Goal: Use online tool/utility: Utilize a website feature to perform a specific function

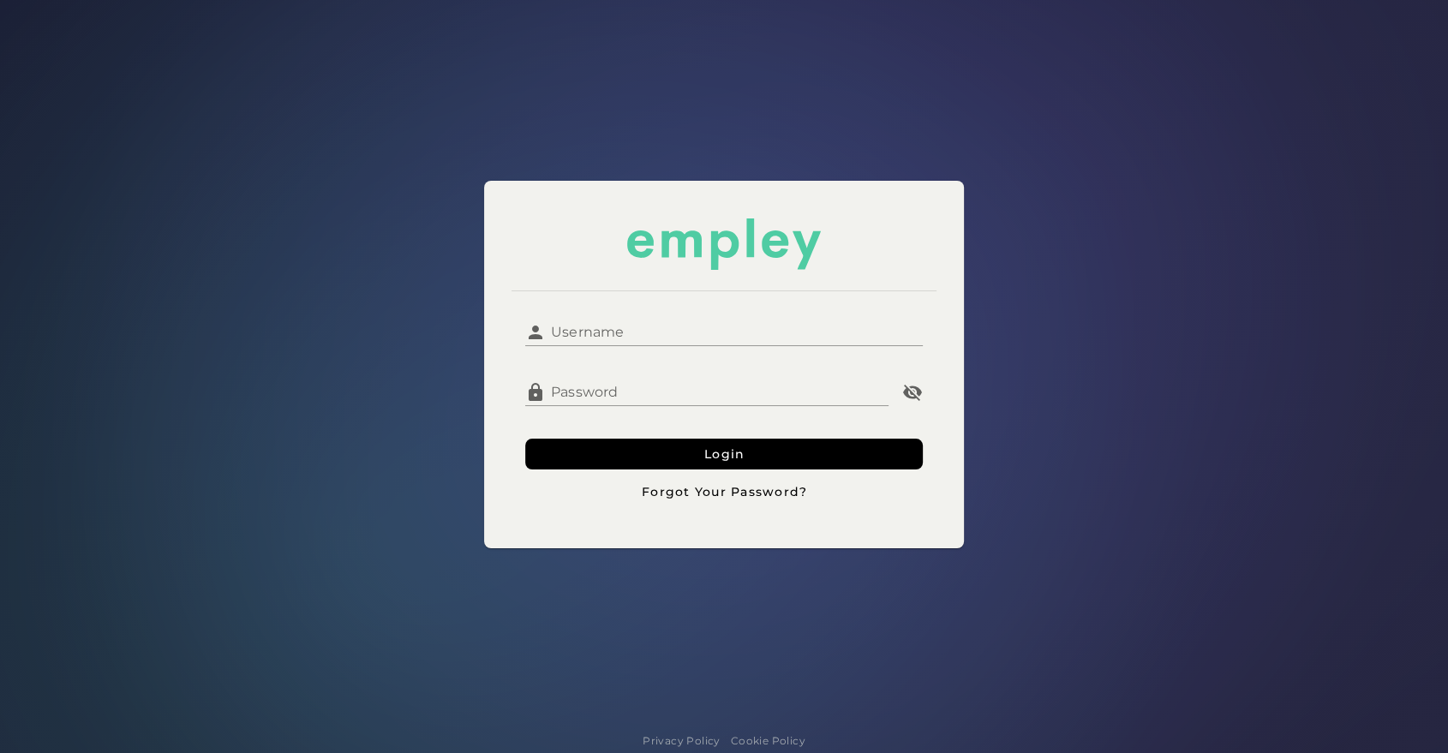
type input "**********"
click at [626, 324] on input "**********" at bounding box center [734, 325] width 377 height 41
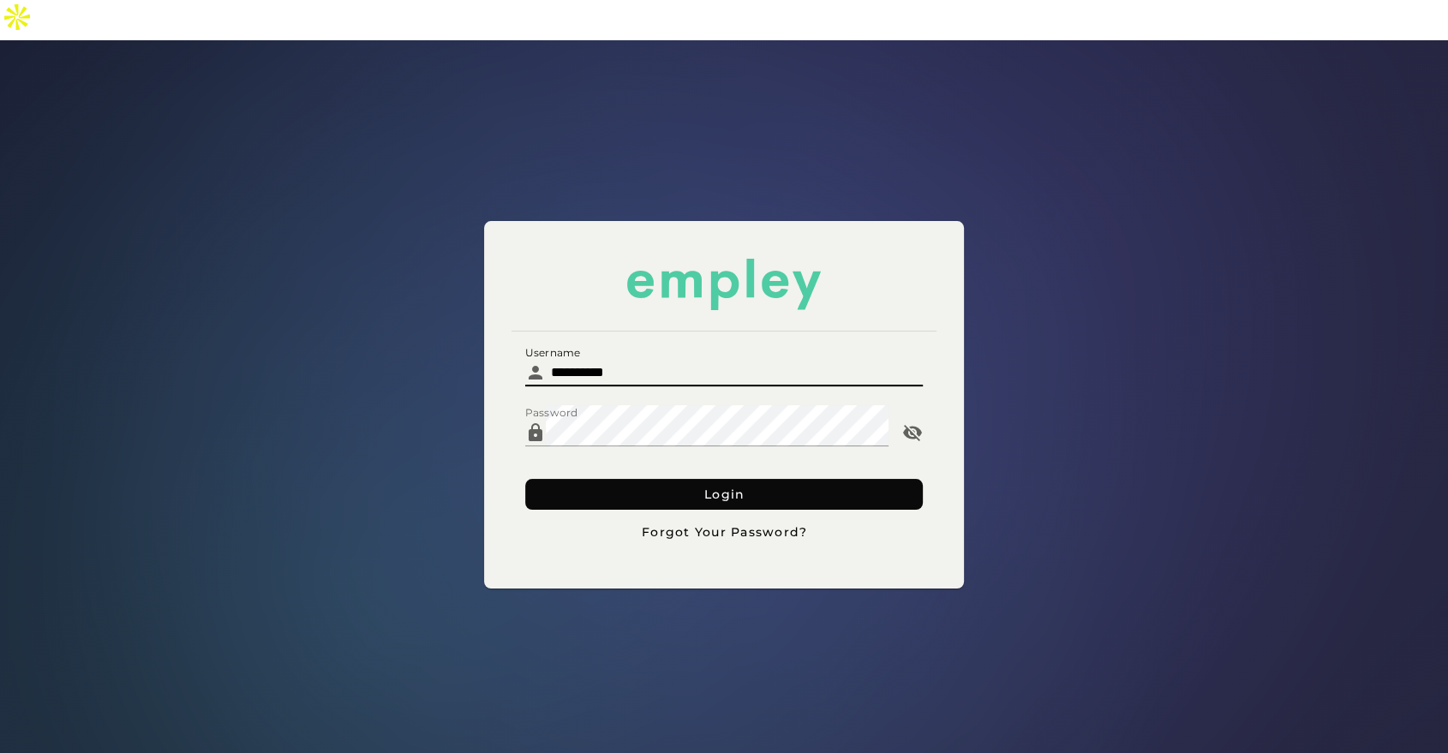
click at [589, 479] on button "Login" at bounding box center [724, 494] width 398 height 31
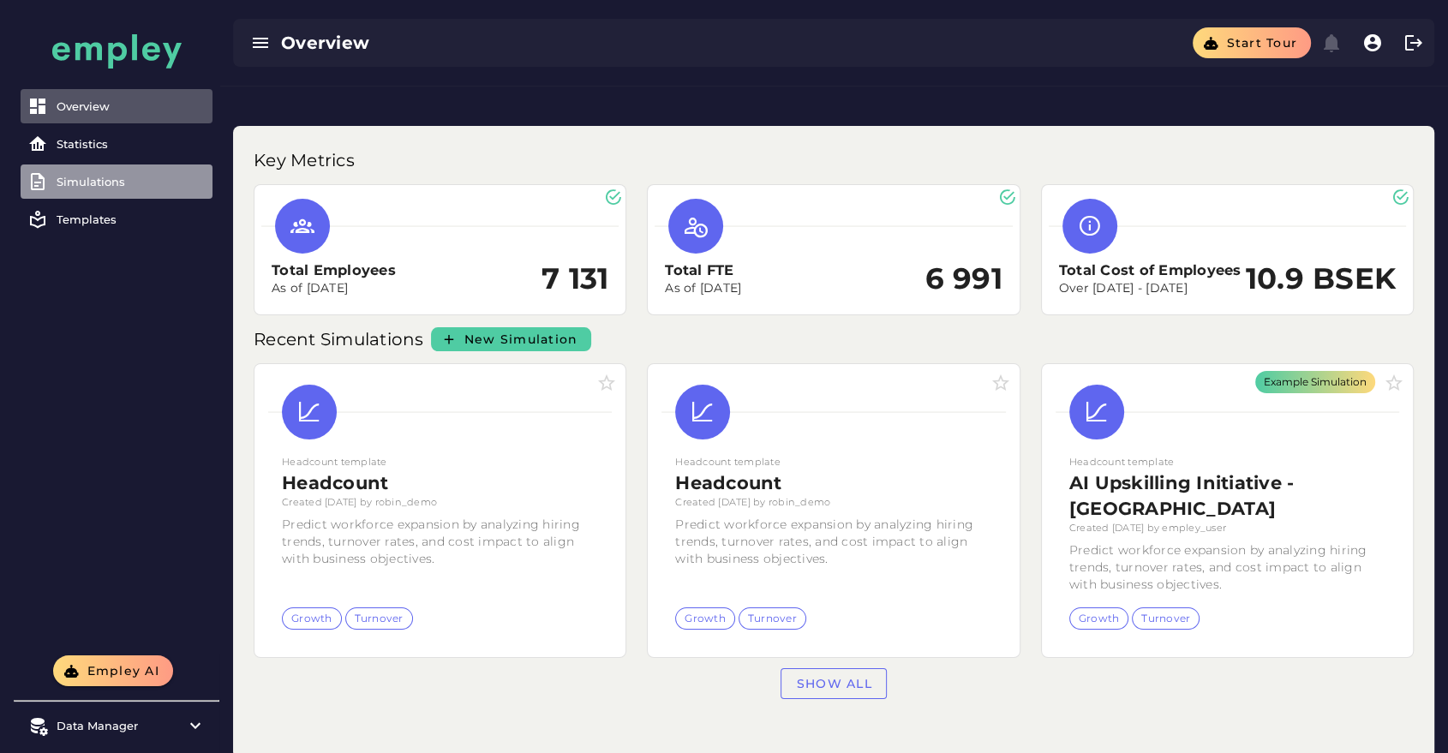
click at [104, 179] on div "Simulations" at bounding box center [131, 182] width 149 height 14
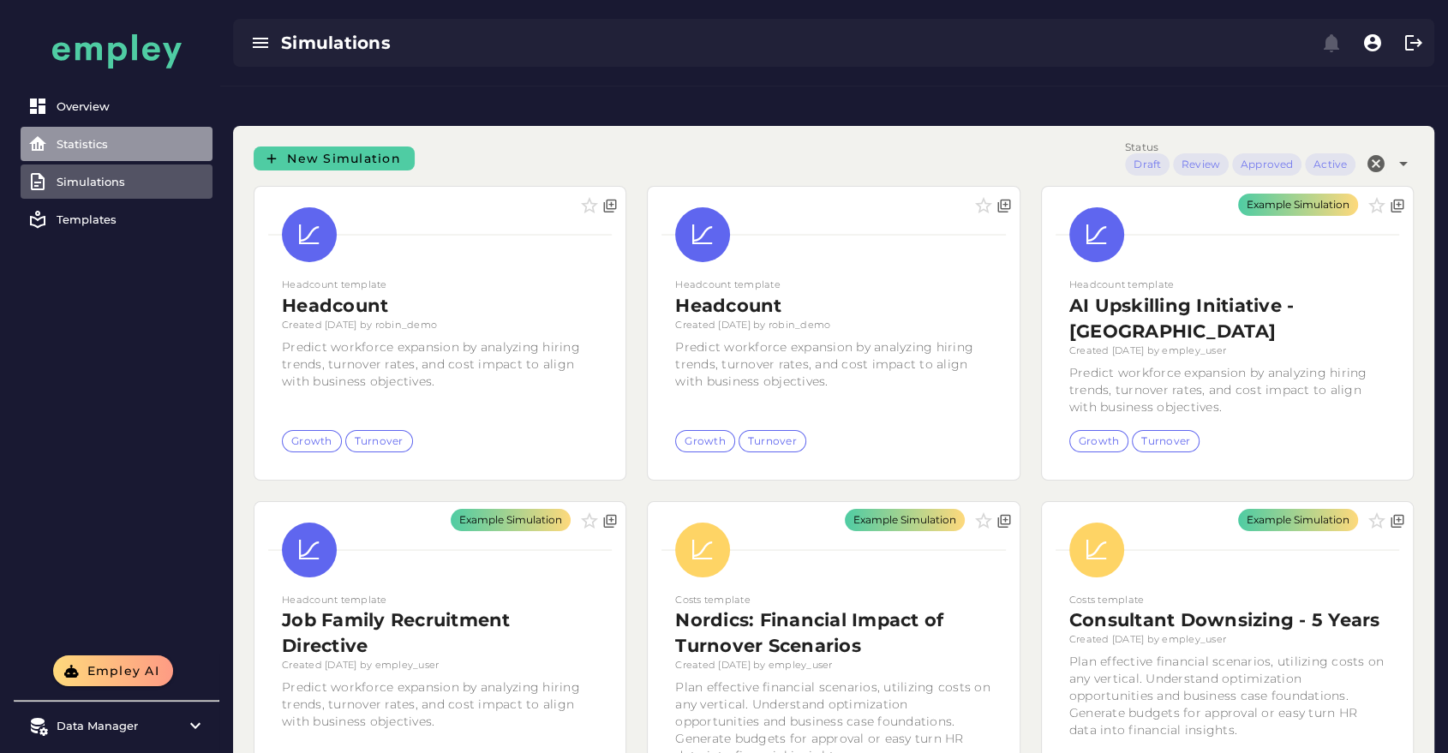
click at [147, 159] on link "Statistics" at bounding box center [117, 144] width 192 height 34
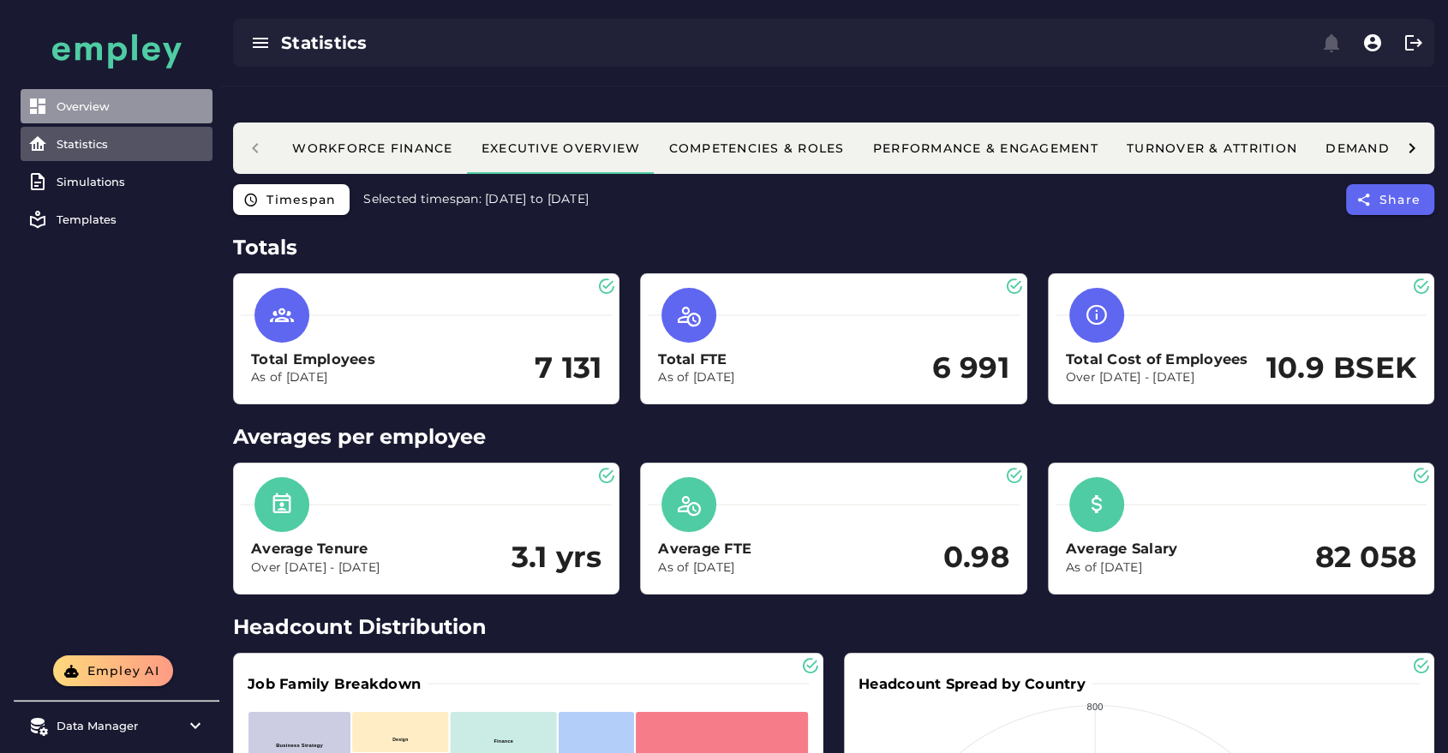
click at [120, 96] on link "Overview" at bounding box center [117, 106] width 192 height 34
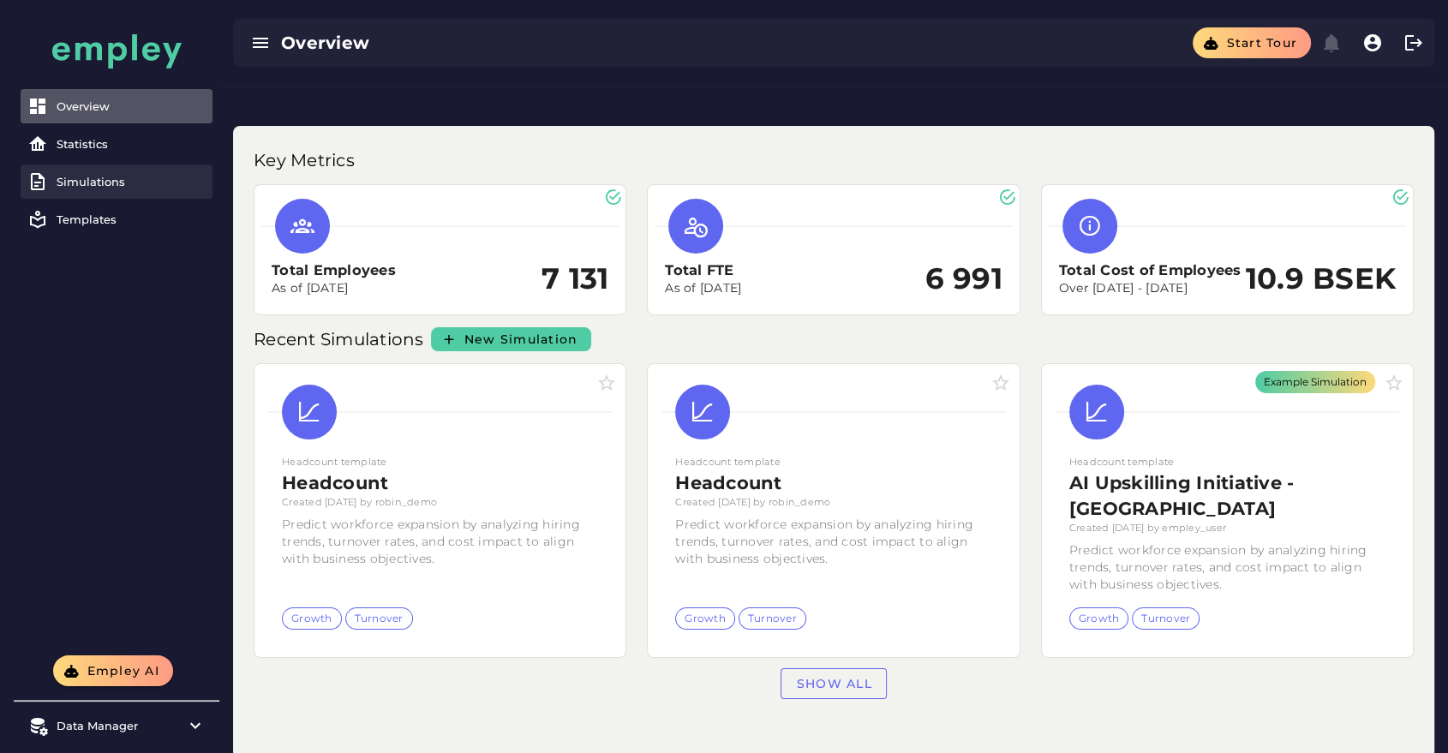
click at [84, 181] on div "Simulations" at bounding box center [131, 182] width 149 height 14
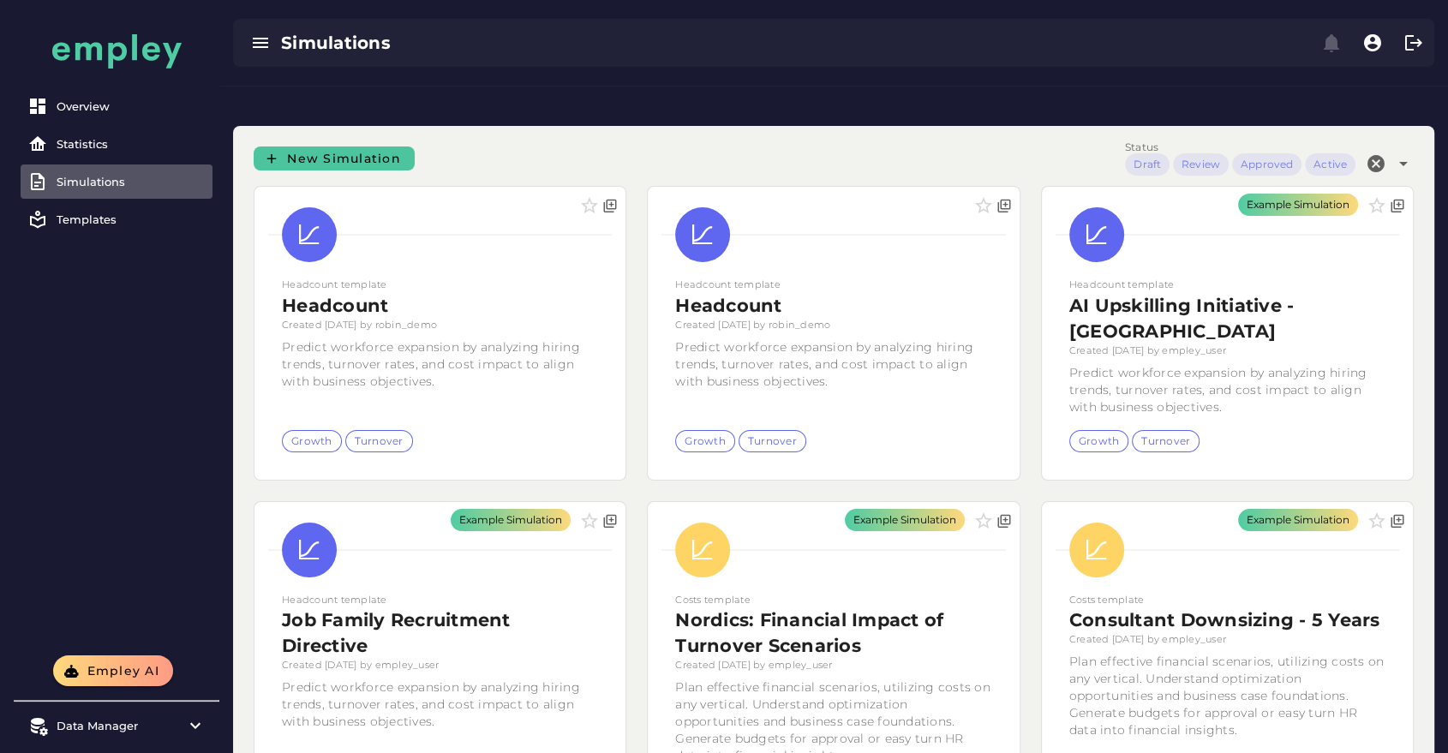
click at [344, 151] on span "New Simulation" at bounding box center [343, 158] width 115 height 15
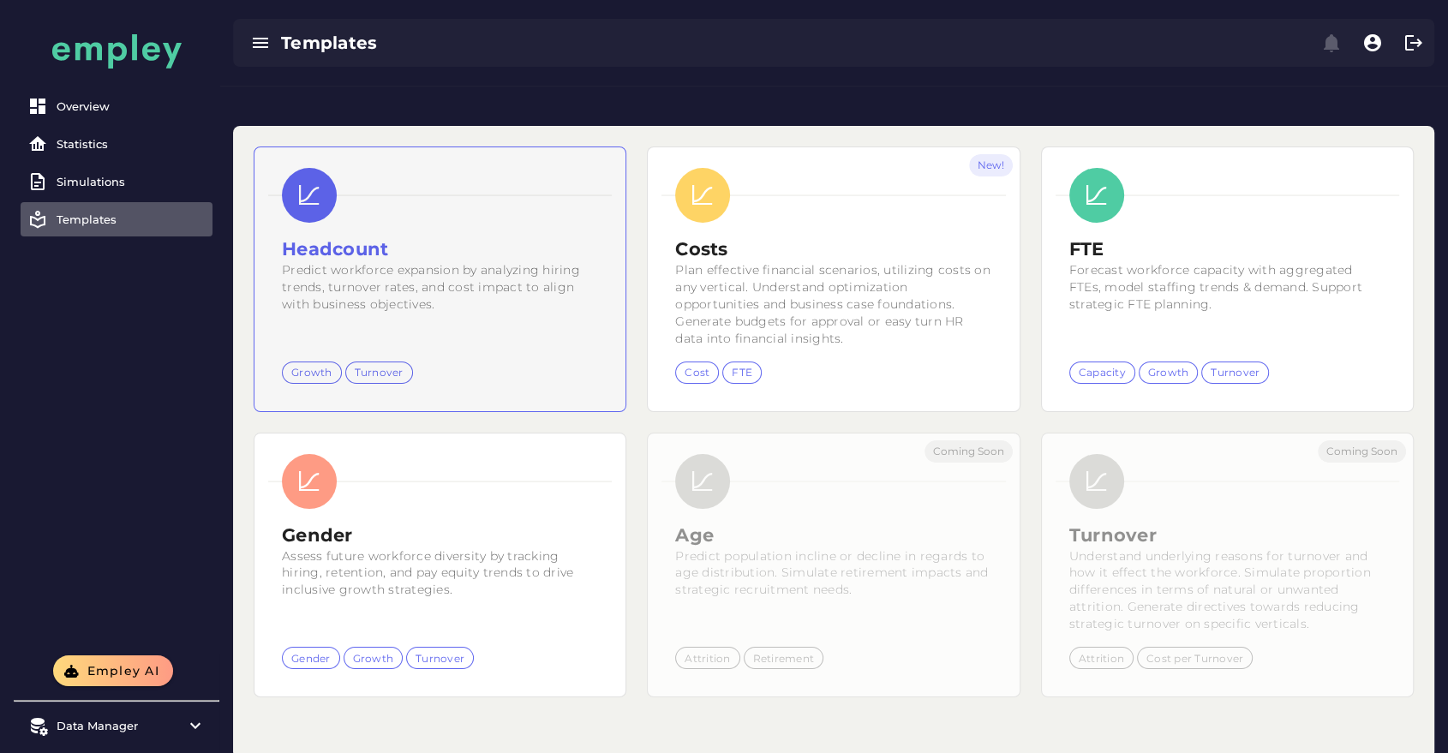
click at [386, 237] on h2 "Headcount" at bounding box center [440, 250] width 316 height 26
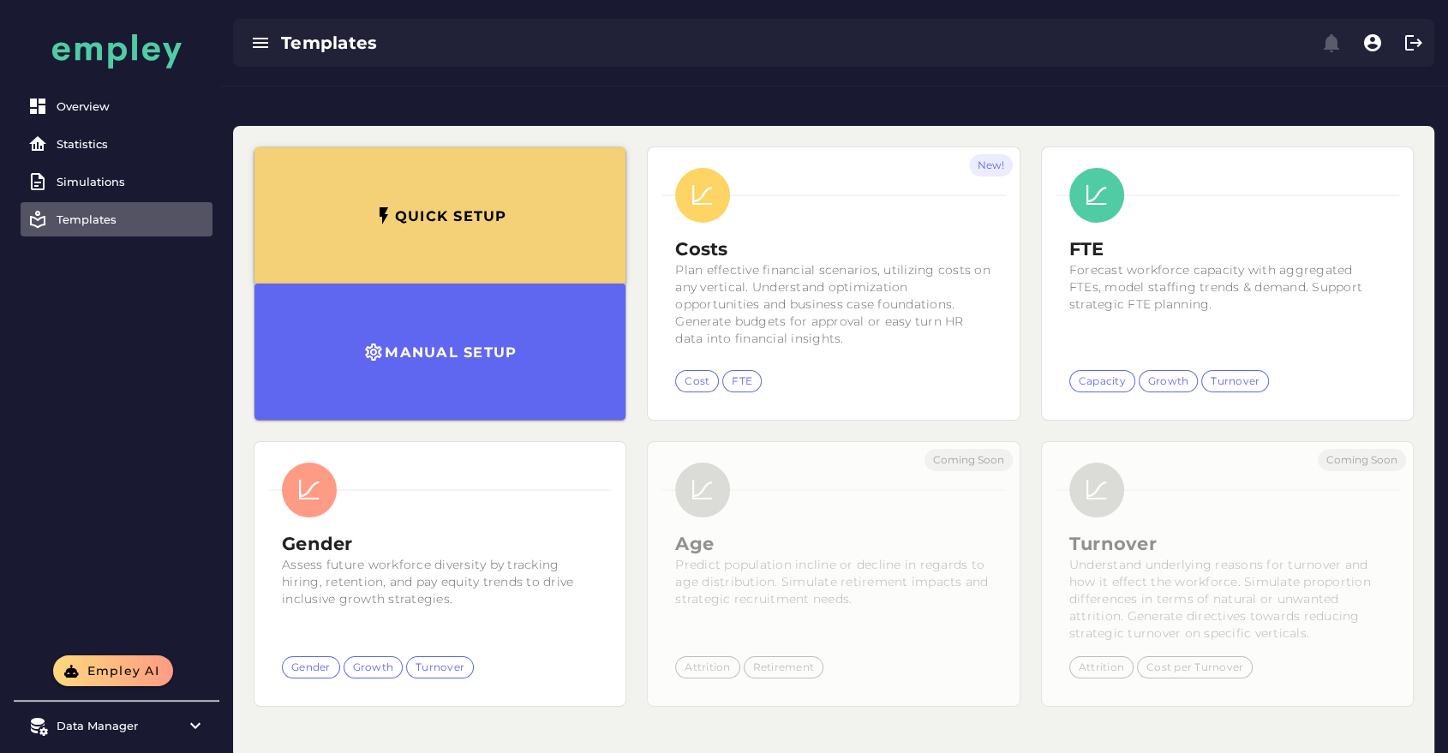
click at [410, 207] on h3 "Quick setup" at bounding box center [450, 215] width 113 height 17
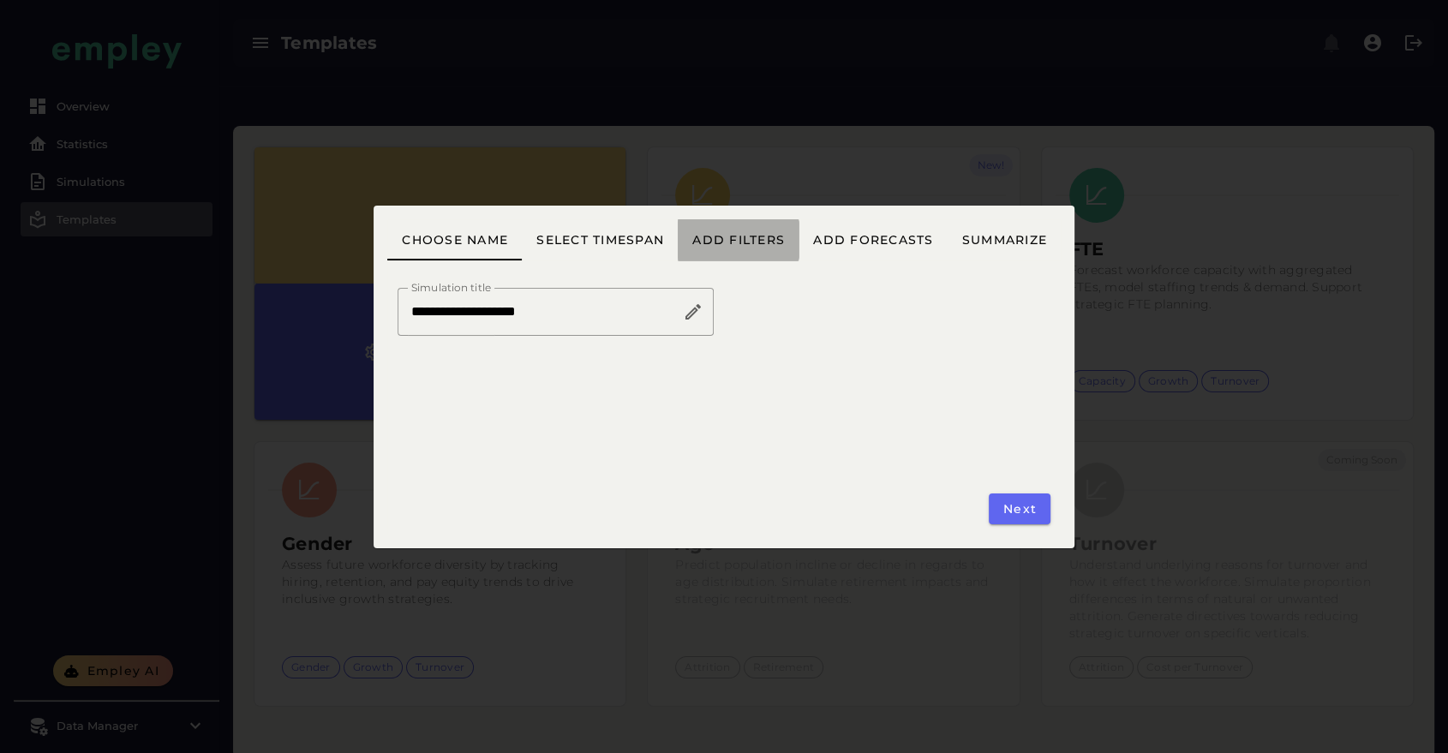
click at [765, 244] on span "Add filters" at bounding box center [738, 239] width 93 height 15
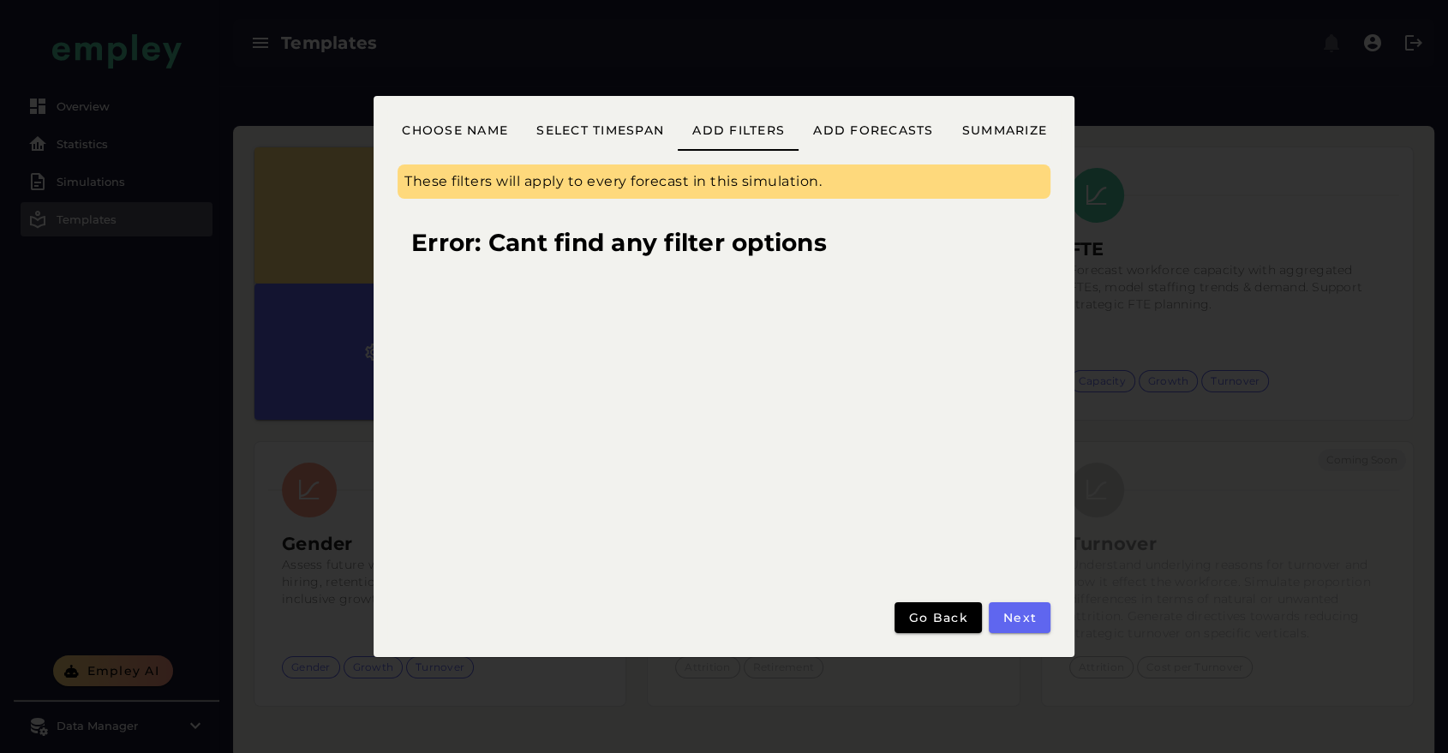
click at [569, 272] on div "Error: Cant find any filter options" at bounding box center [724, 401] width 653 height 377
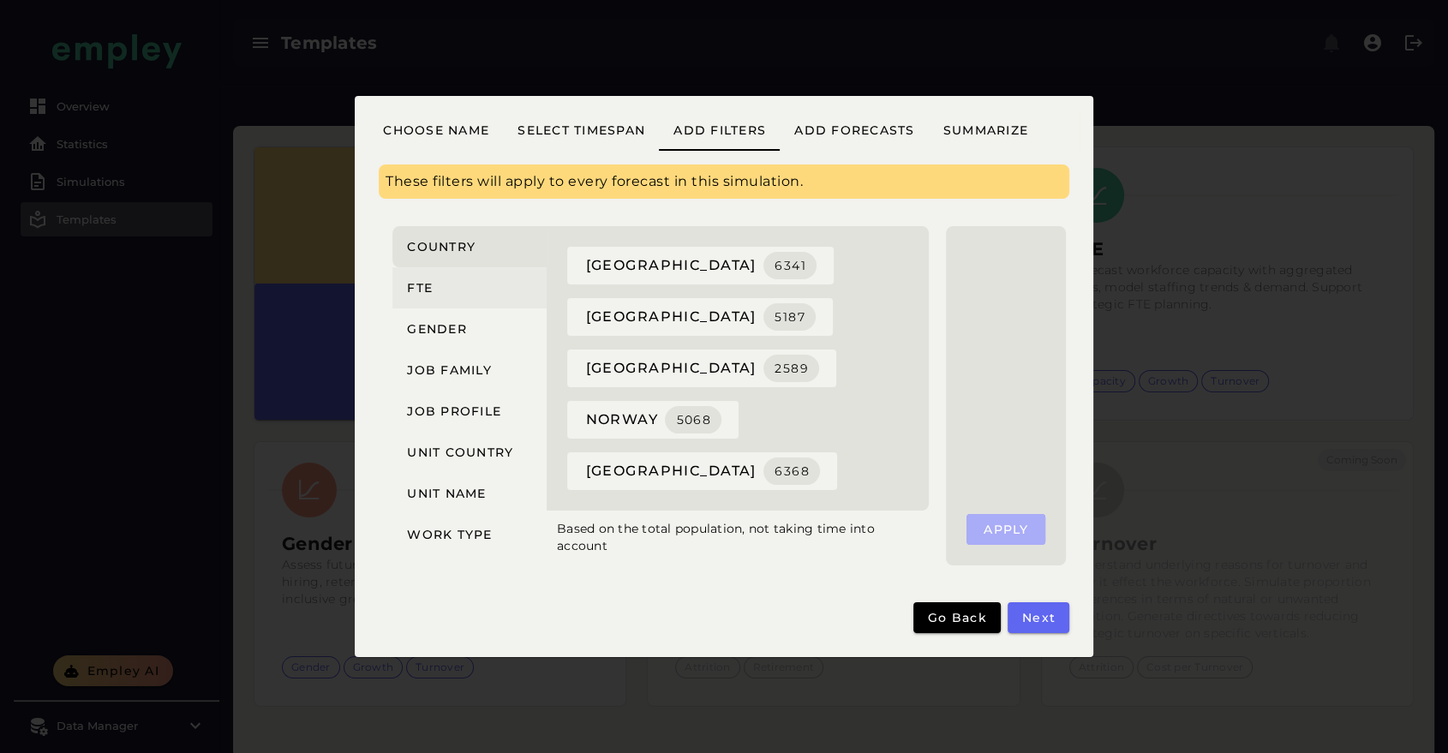
click at [428, 282] on span "FTE" at bounding box center [419, 287] width 27 height 15
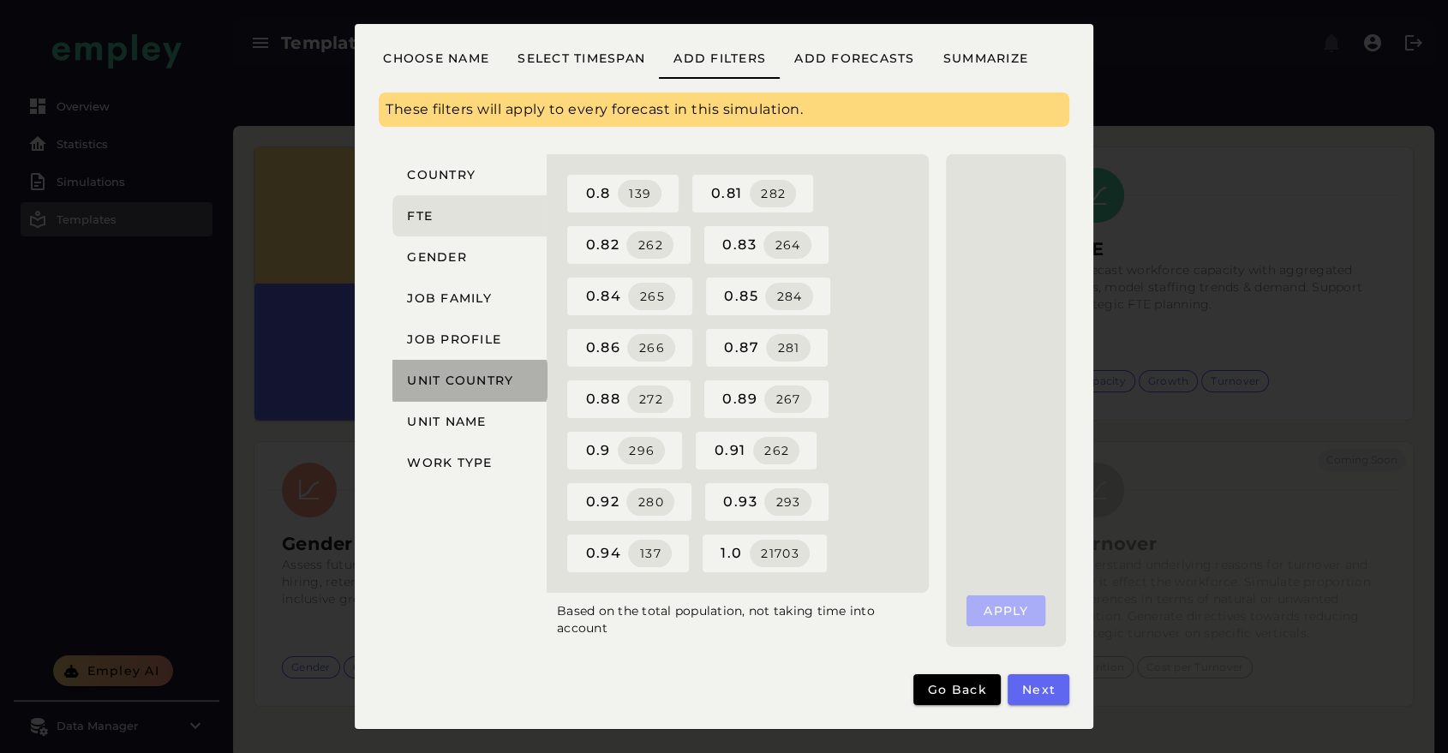
click at [440, 387] on button "Unit country" at bounding box center [469, 380] width 154 height 41
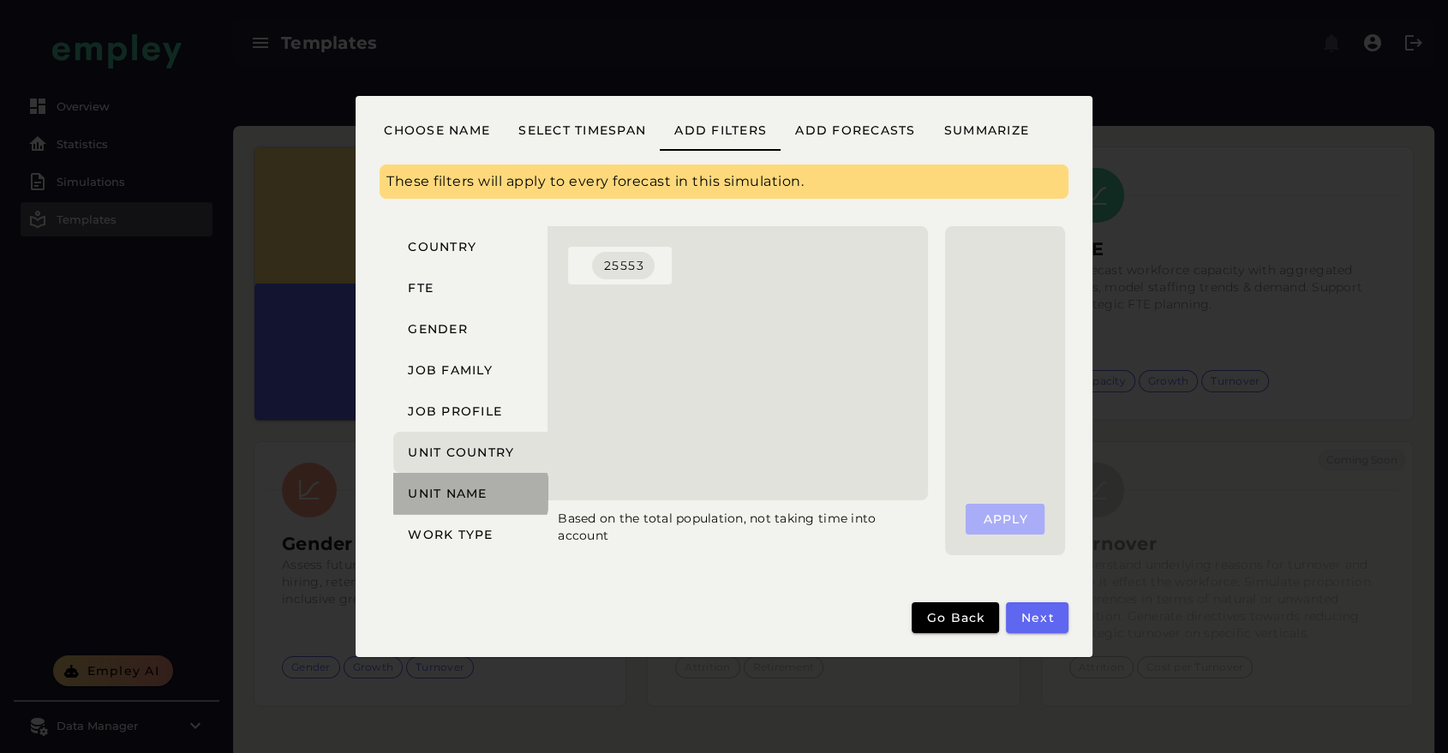
click at [441, 485] on button "Unit name" at bounding box center [470, 493] width 154 height 41
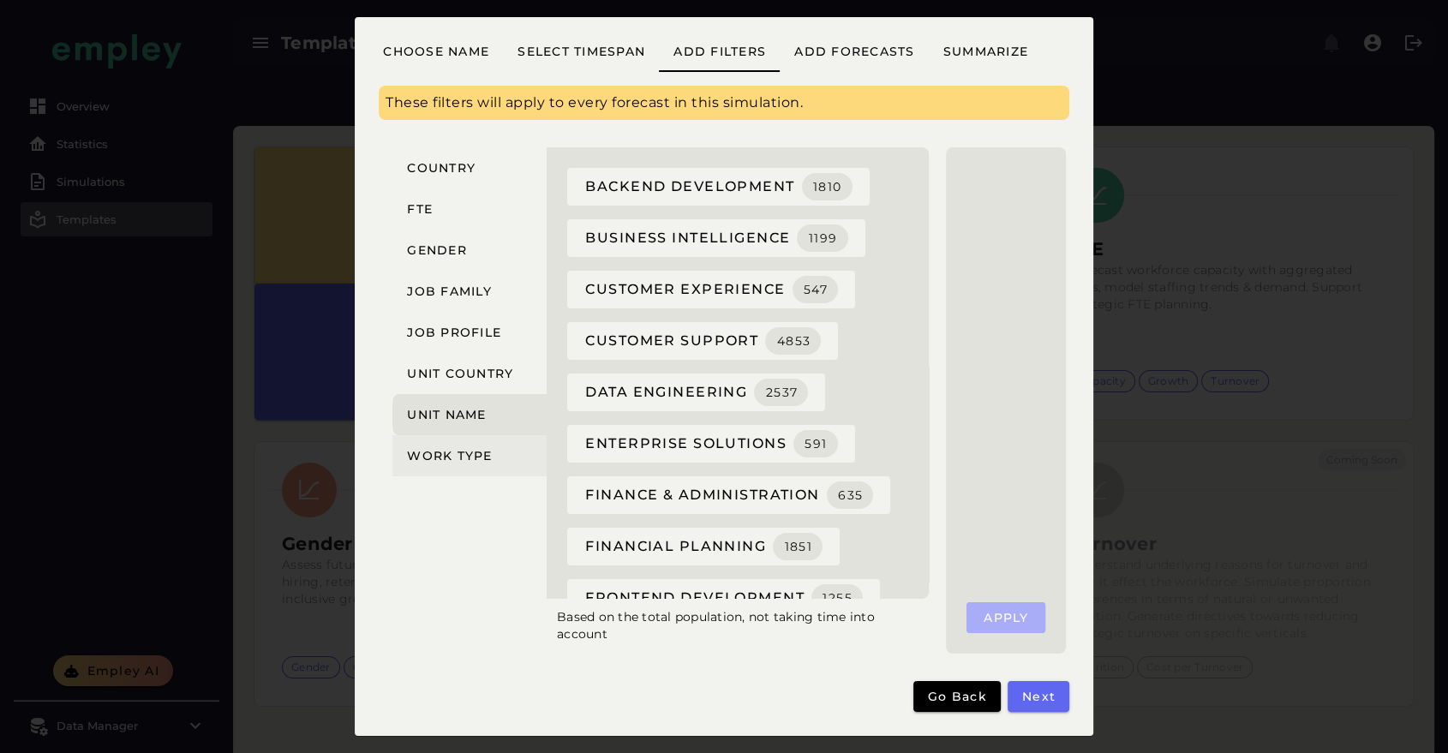
click at [461, 450] on span "Work type" at bounding box center [449, 455] width 87 height 15
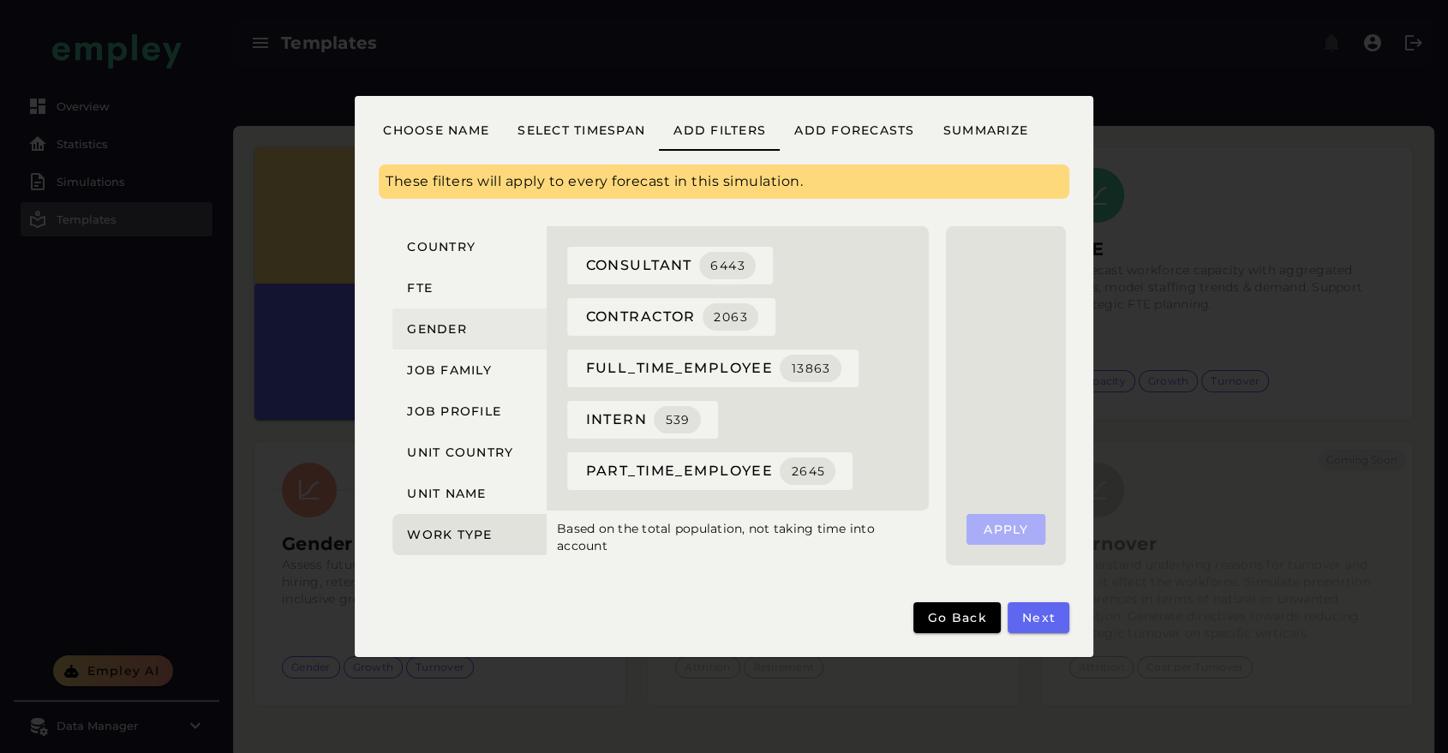
click at [428, 324] on span "Gender" at bounding box center [436, 328] width 61 height 15
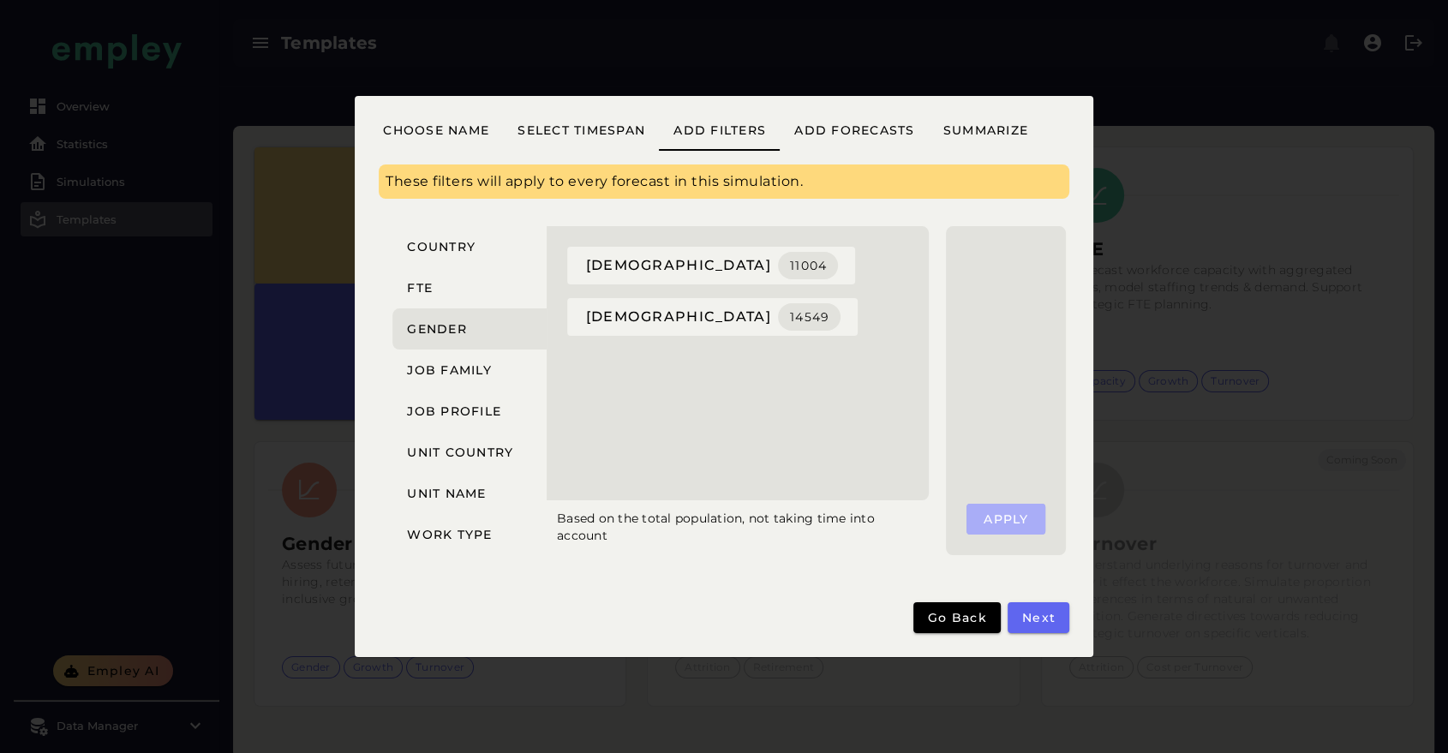
click at [461, 221] on div "Country FTE Gender Job family Job profile Unit country Unit name Work type" at bounding box center [464, 391] width 165 height 350
click at [446, 232] on button "Country" at bounding box center [469, 246] width 154 height 41
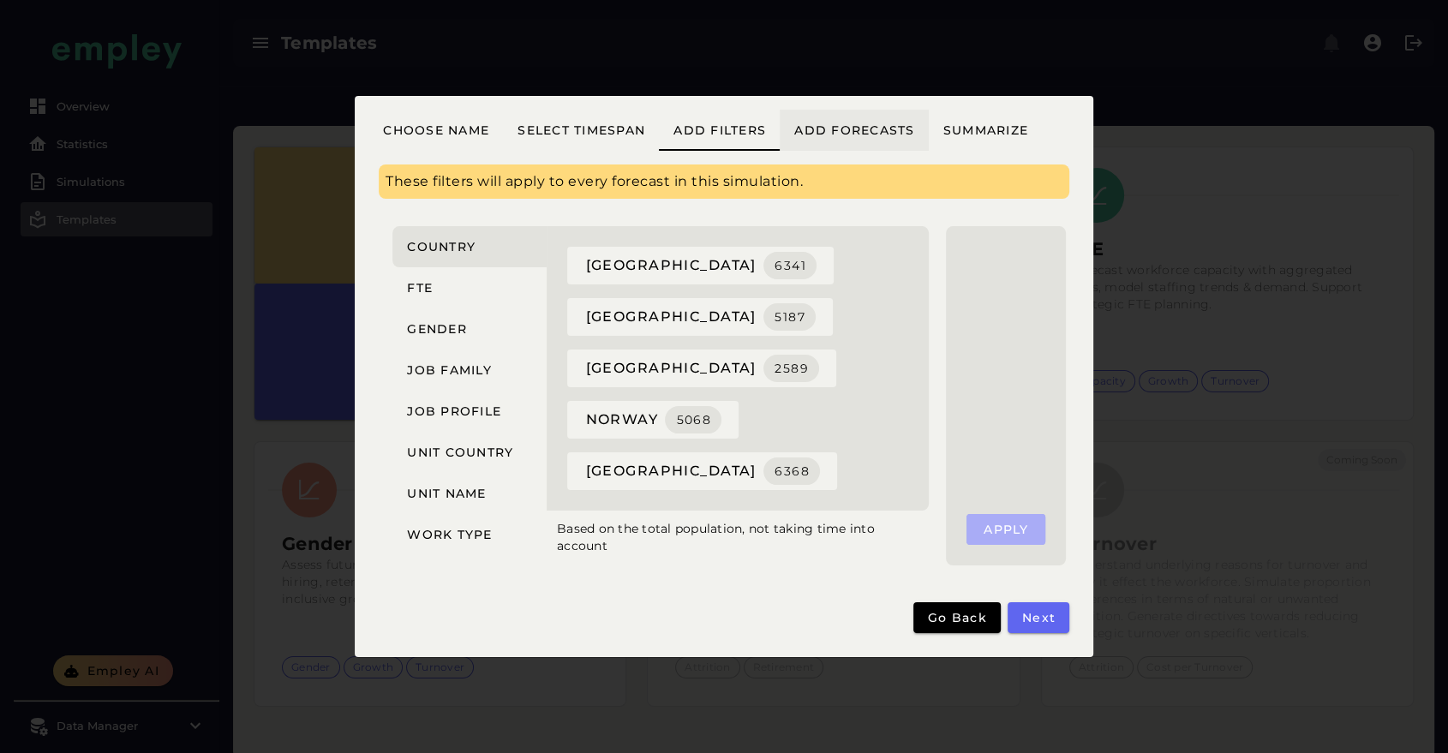
click at [850, 135] on span "Add forecasts" at bounding box center [854, 130] width 122 height 15
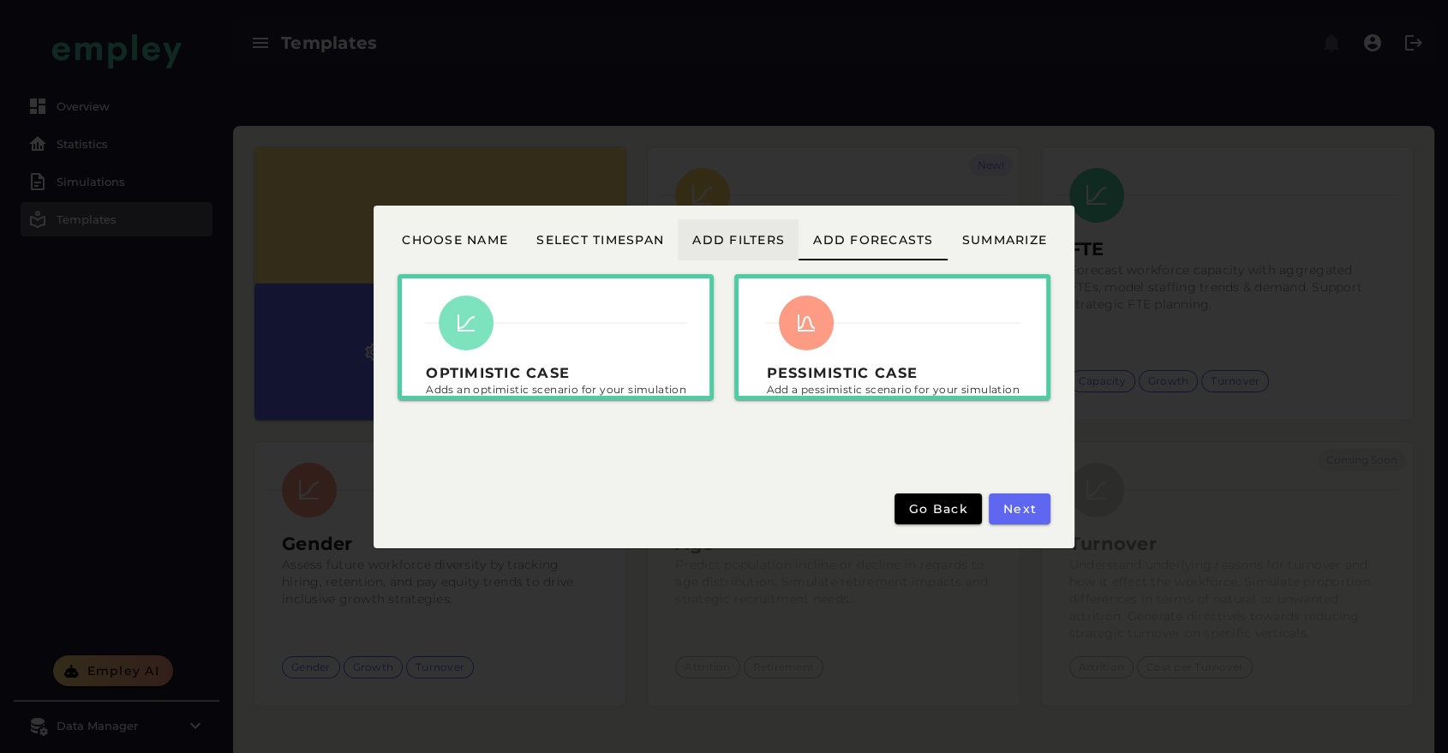
click at [732, 228] on button "Add filters" at bounding box center [738, 239] width 121 height 41
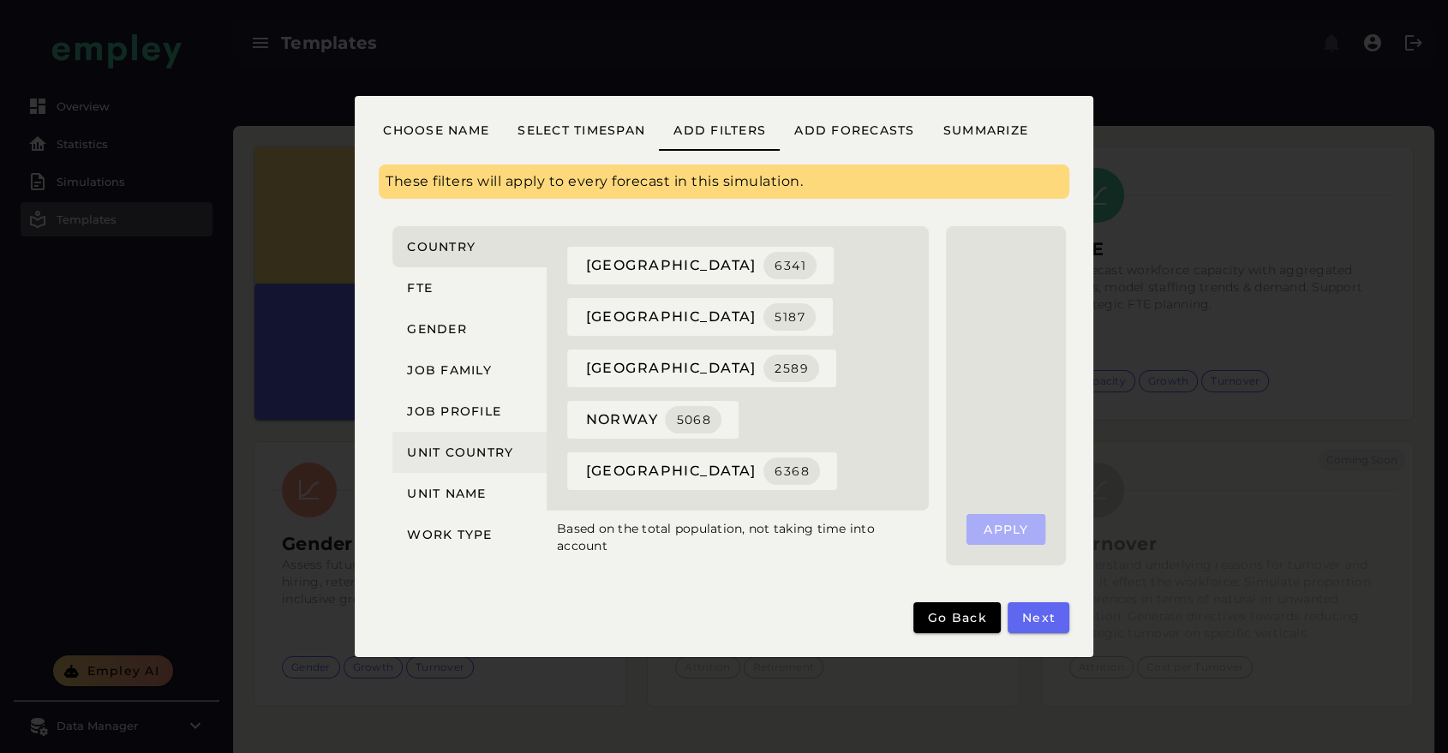
click at [450, 462] on button "Unit country" at bounding box center [469, 452] width 154 height 41
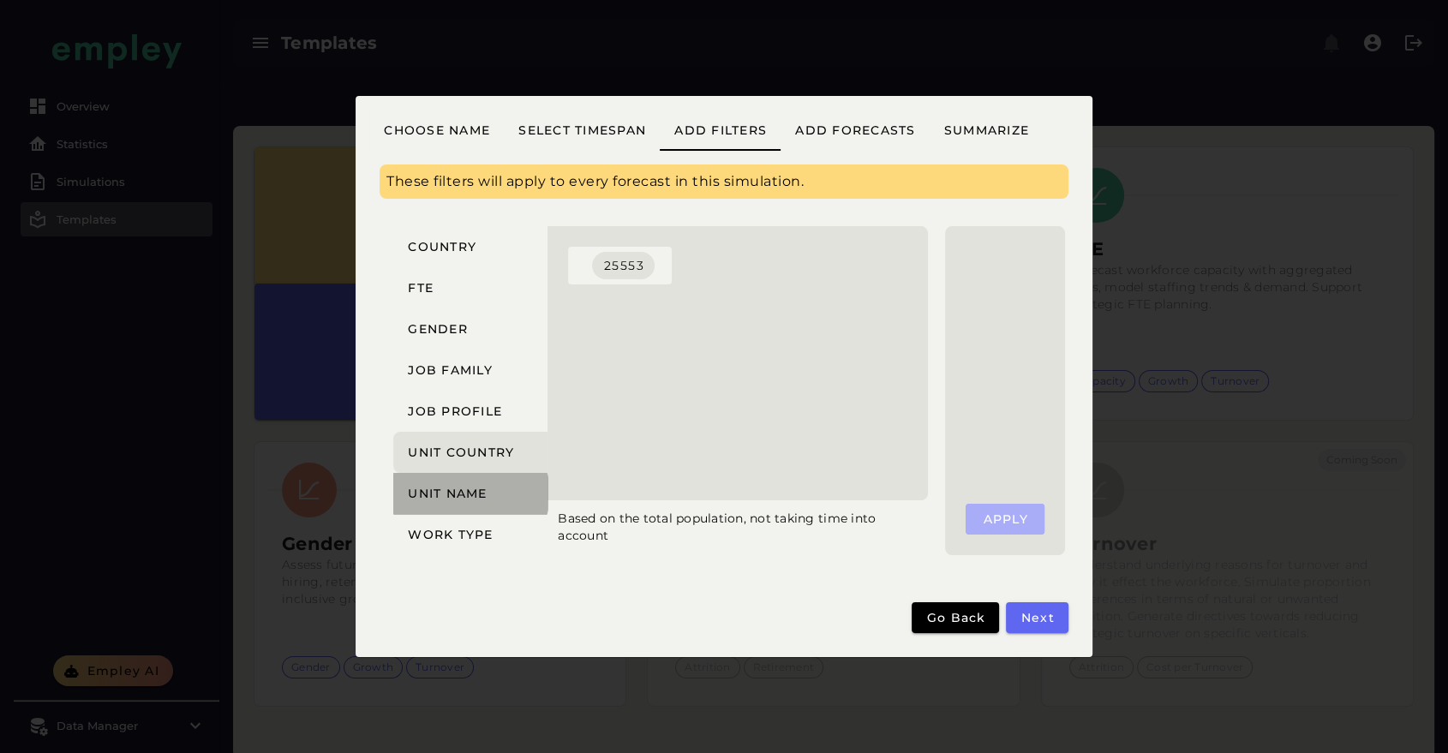
click at [451, 485] on button "Unit name" at bounding box center [470, 493] width 154 height 41
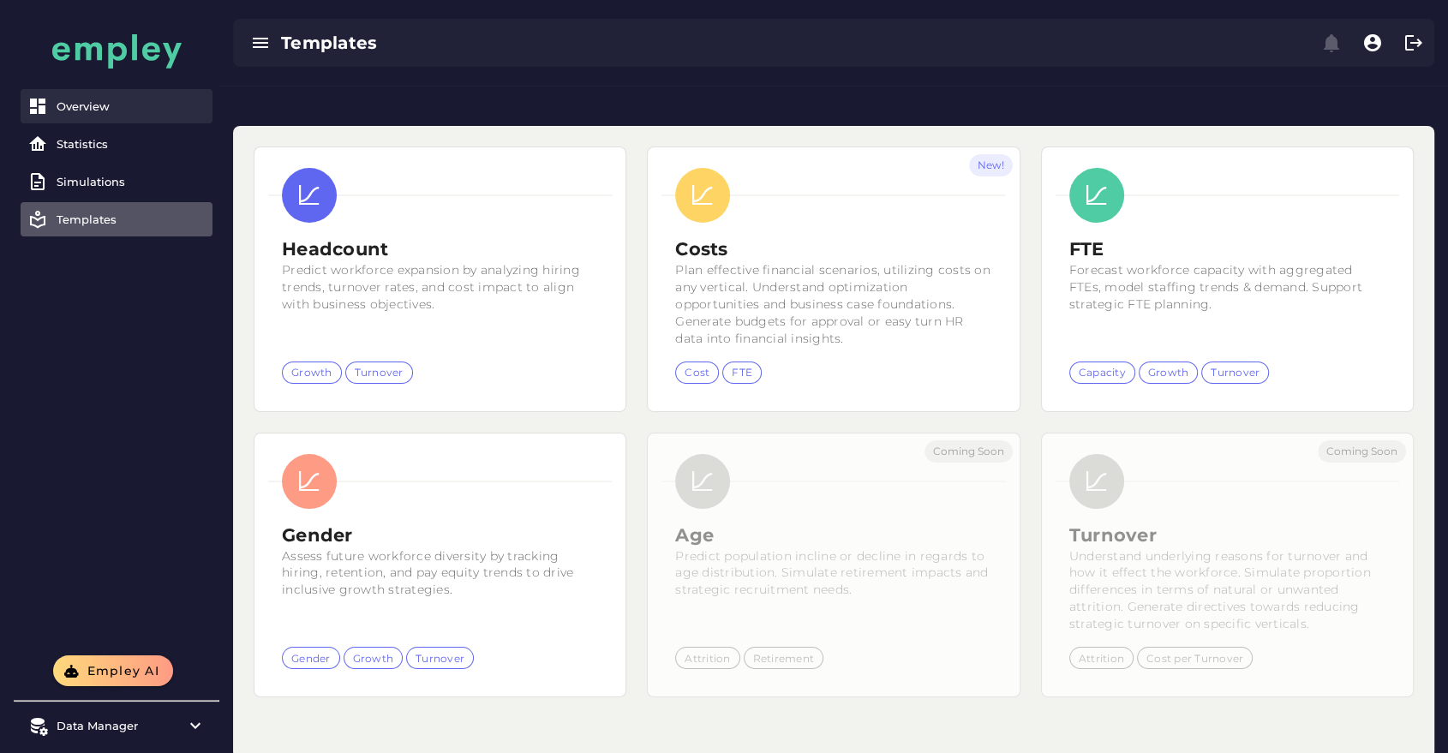
click at [106, 118] on link "Overview" at bounding box center [117, 106] width 192 height 34
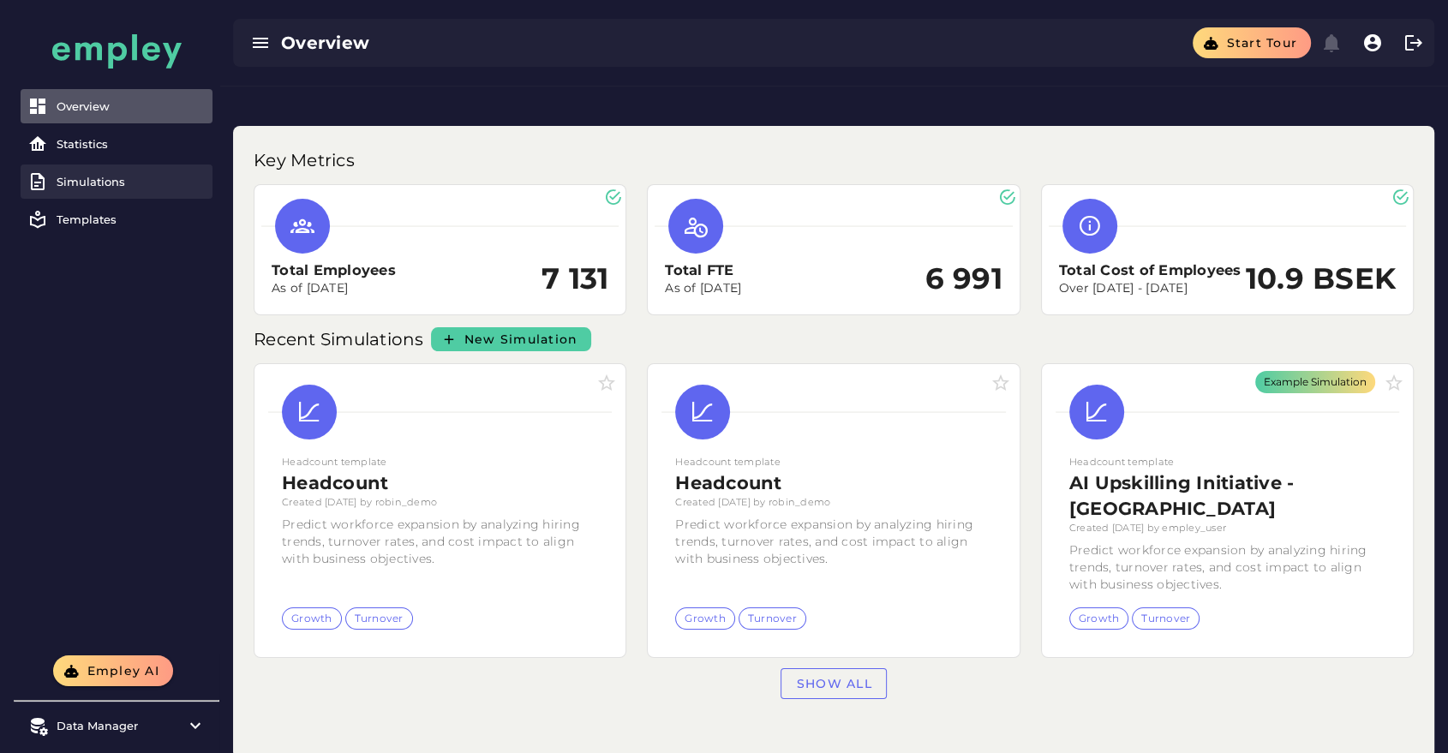
click at [90, 177] on div "Simulations" at bounding box center [131, 182] width 149 height 14
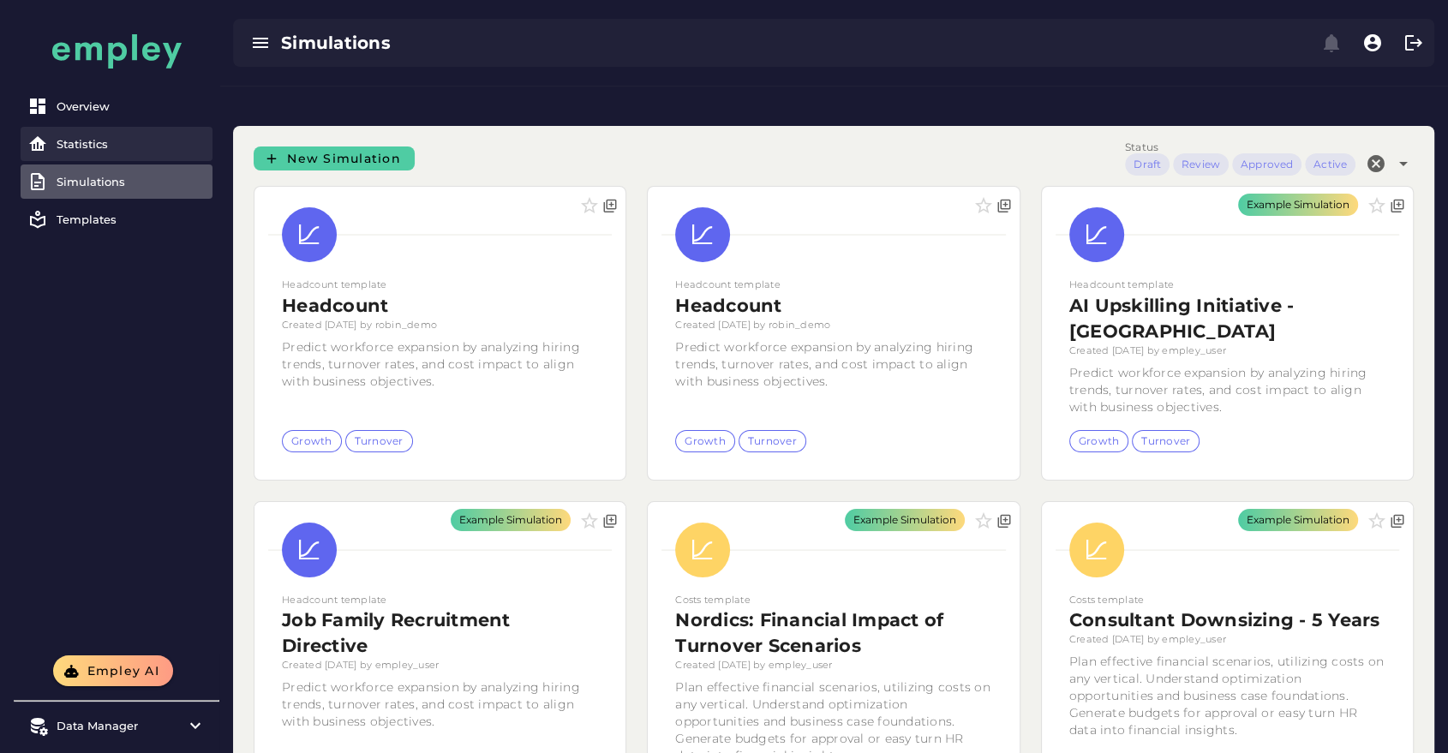
click at [110, 142] on div "Statistics" at bounding box center [131, 144] width 149 height 14
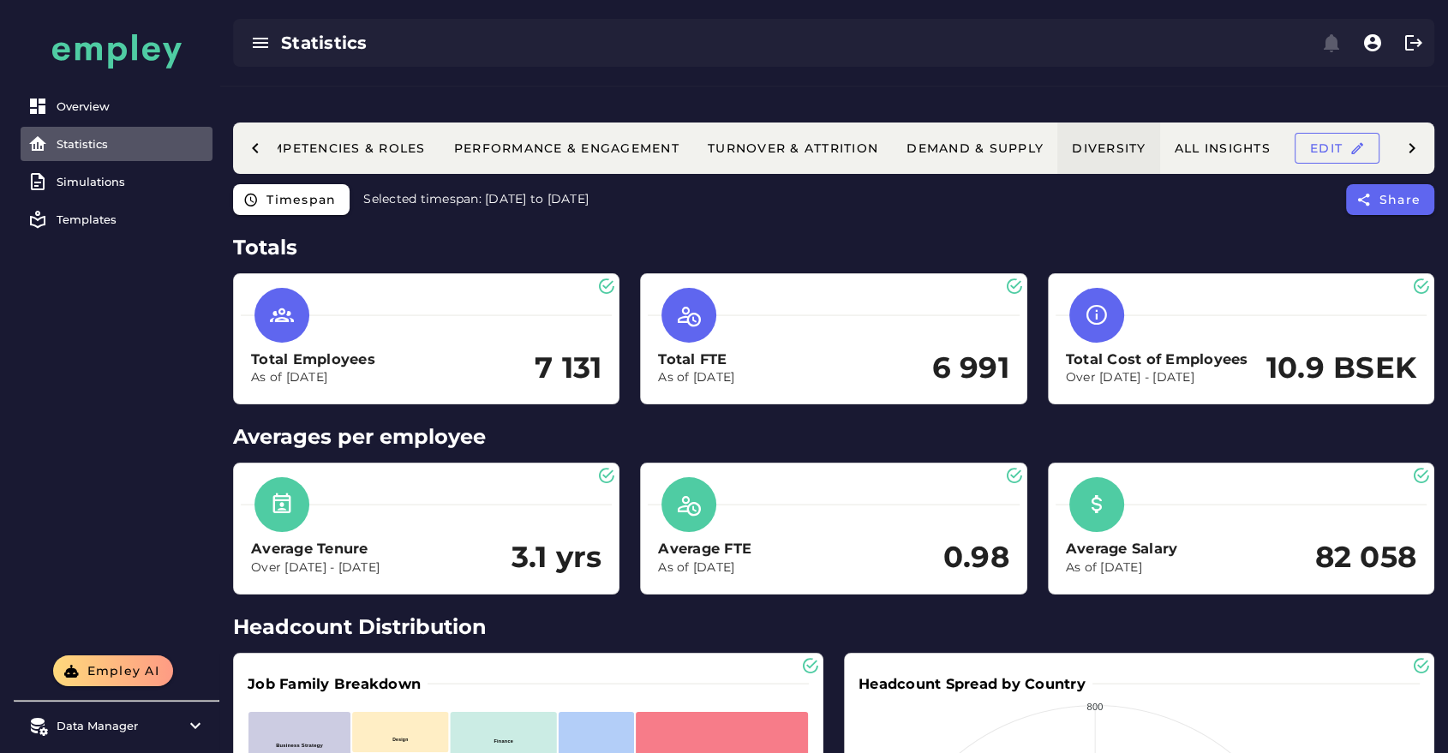
scroll to position [0, 425]
click at [1221, 123] on button "All Insights" at bounding box center [1222, 148] width 124 height 51
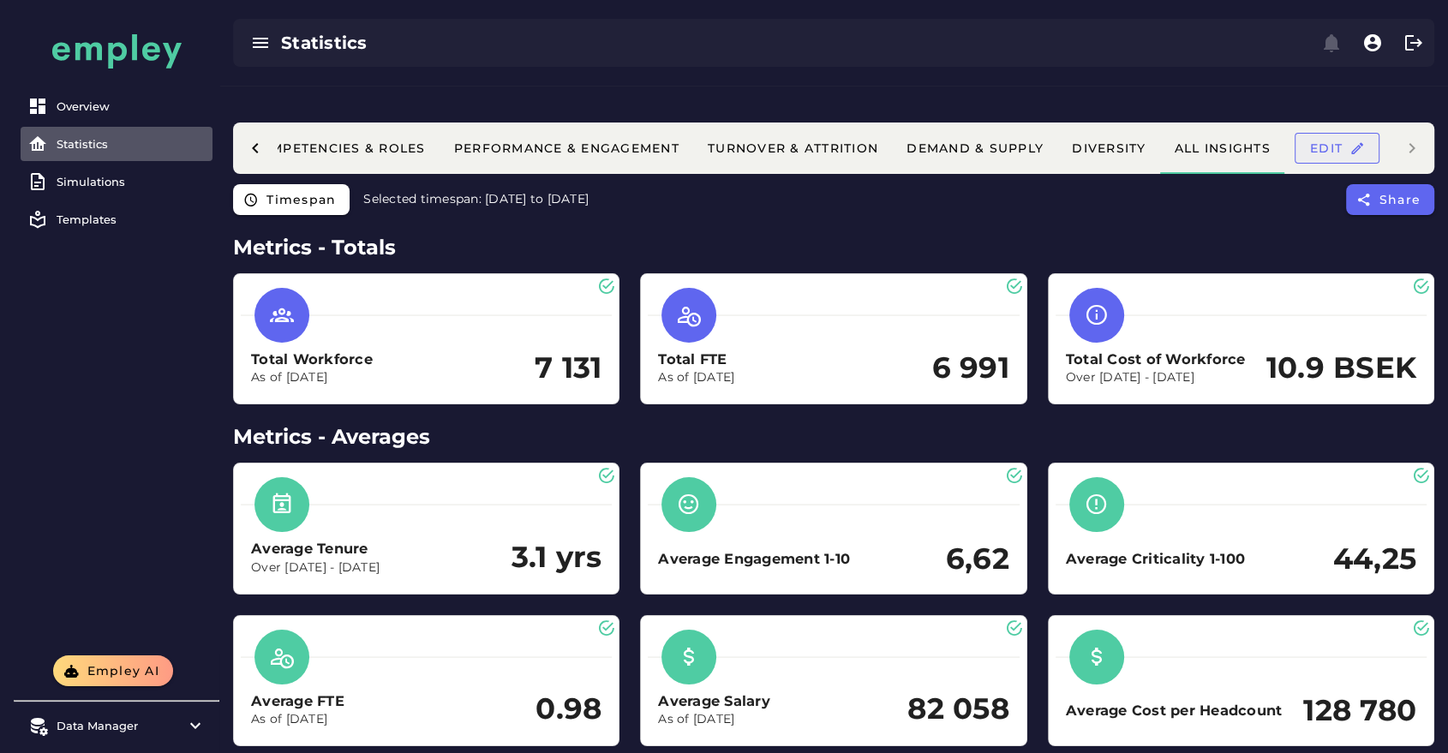
click at [1328, 141] on span "Edit" at bounding box center [1337, 148] width 56 height 15
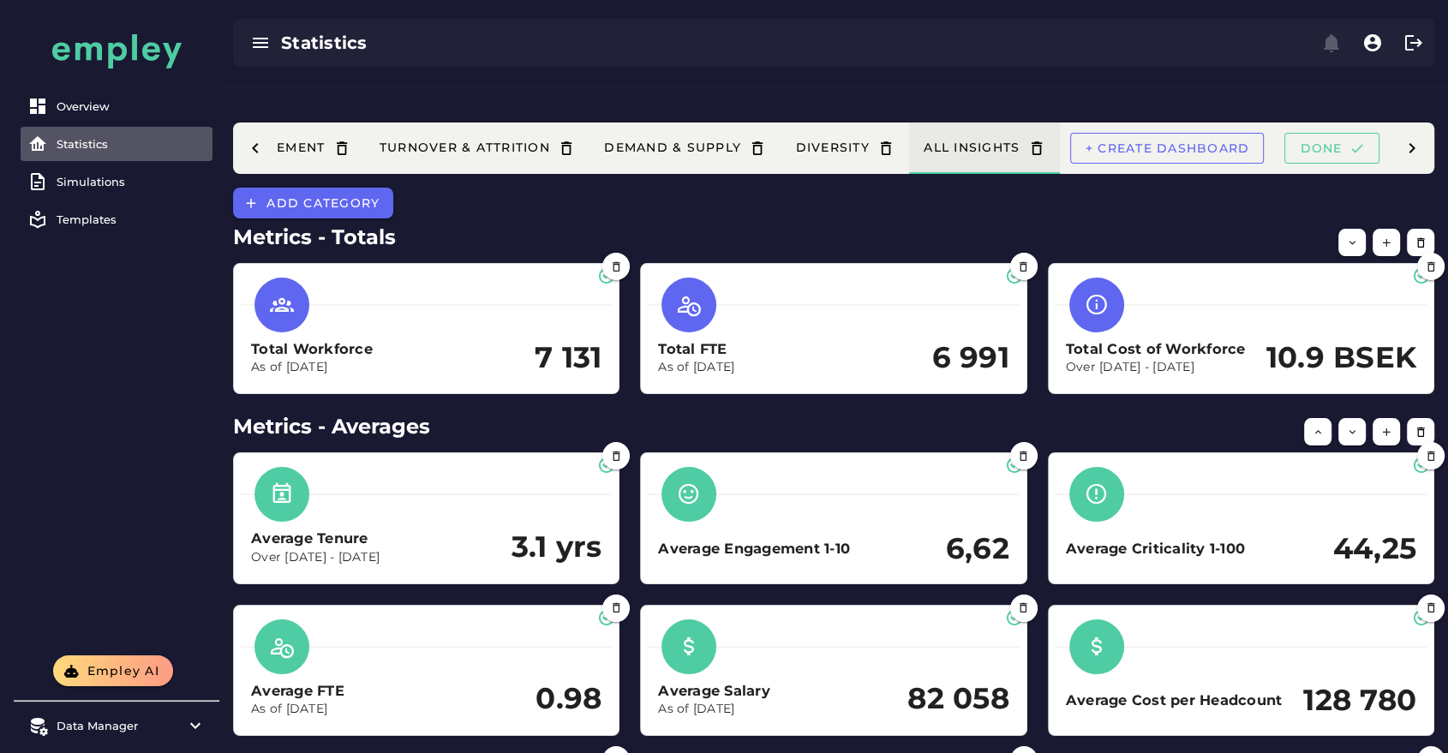
scroll to position [0, 860]
click at [305, 195] on span "Add category" at bounding box center [323, 202] width 114 height 15
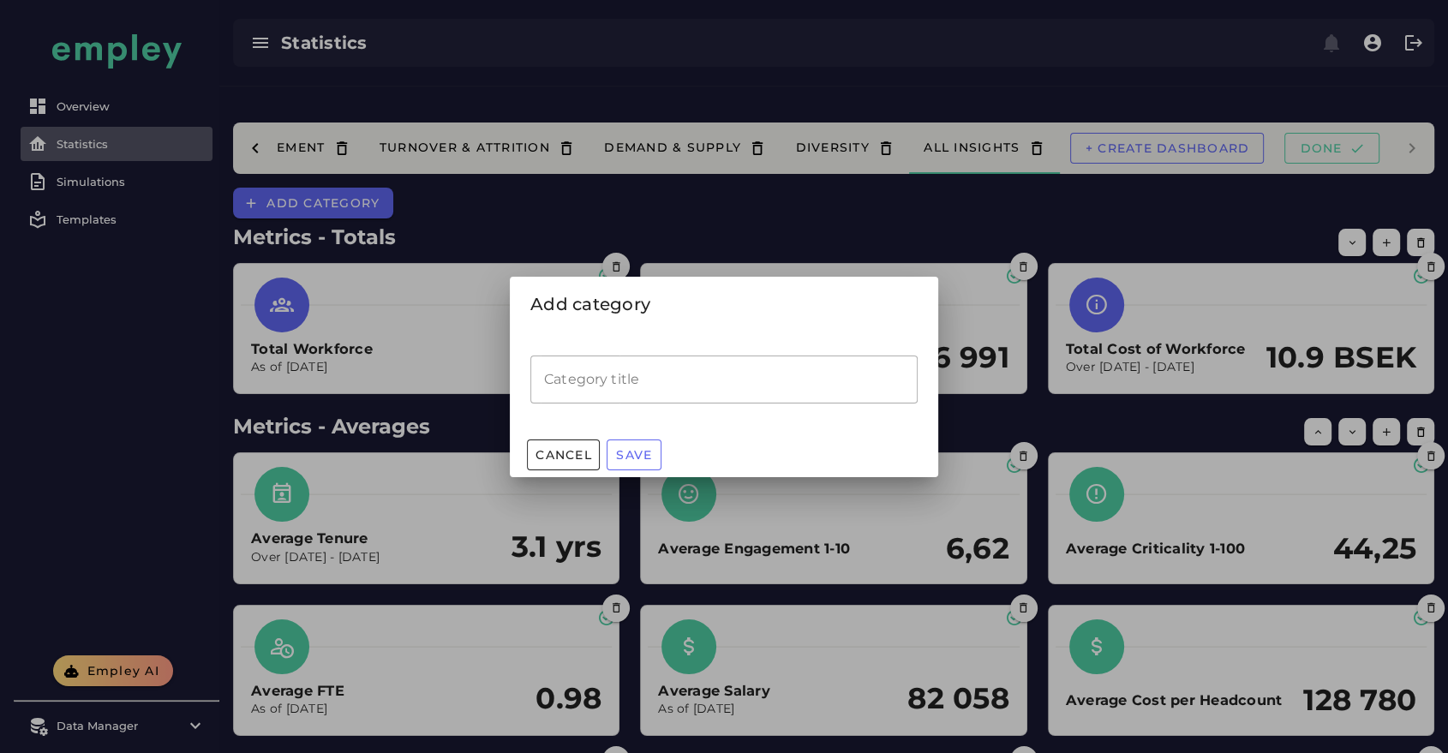
click at [599, 358] on input "Category title" at bounding box center [723, 380] width 387 height 48
click at [617, 372] on input "Category title" at bounding box center [723, 380] width 387 height 48
click at [551, 441] on button "Cancel" at bounding box center [563, 455] width 73 height 31
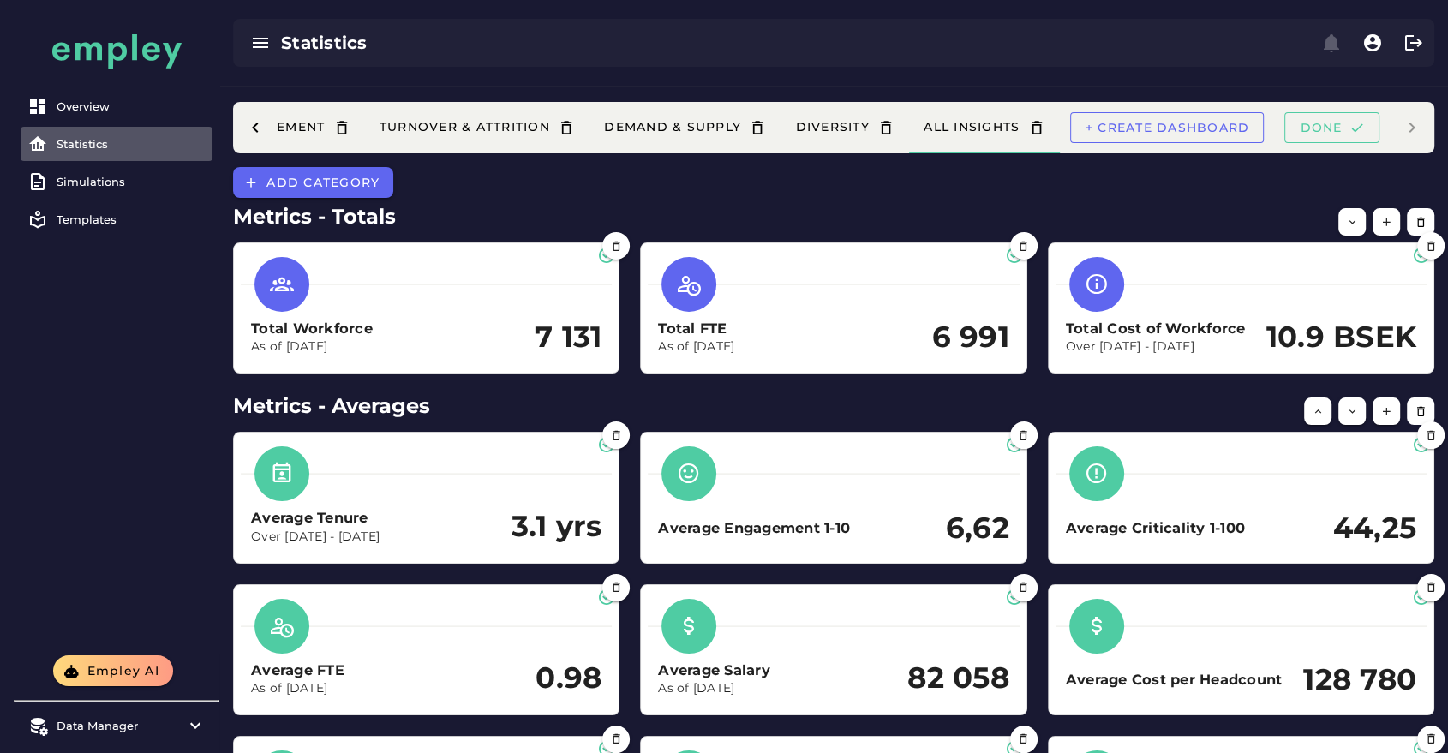
scroll to position [0, 0]
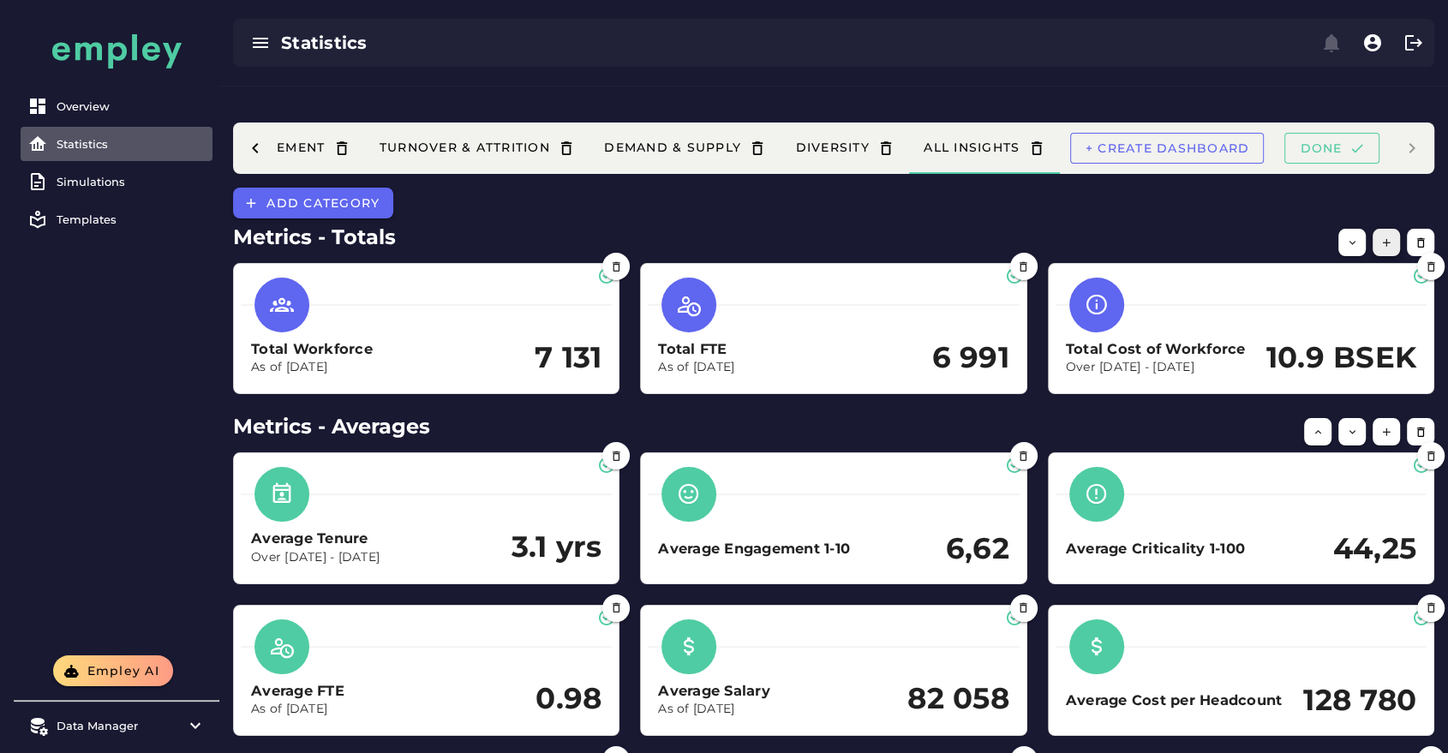
click at [1386, 237] on icon "button" at bounding box center [1386, 243] width 13 height 13
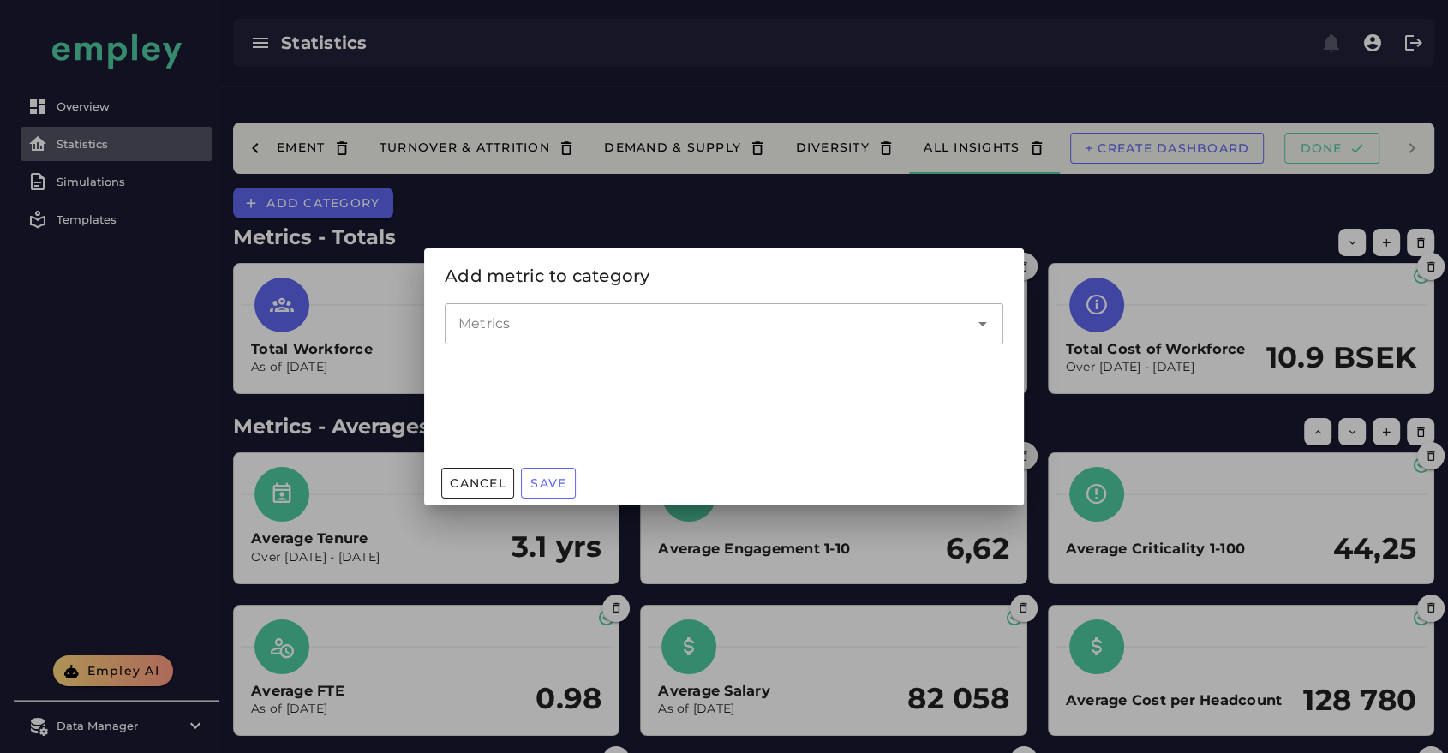
click at [847, 320] on input "Metrics" at bounding box center [711, 324] width 506 height 21
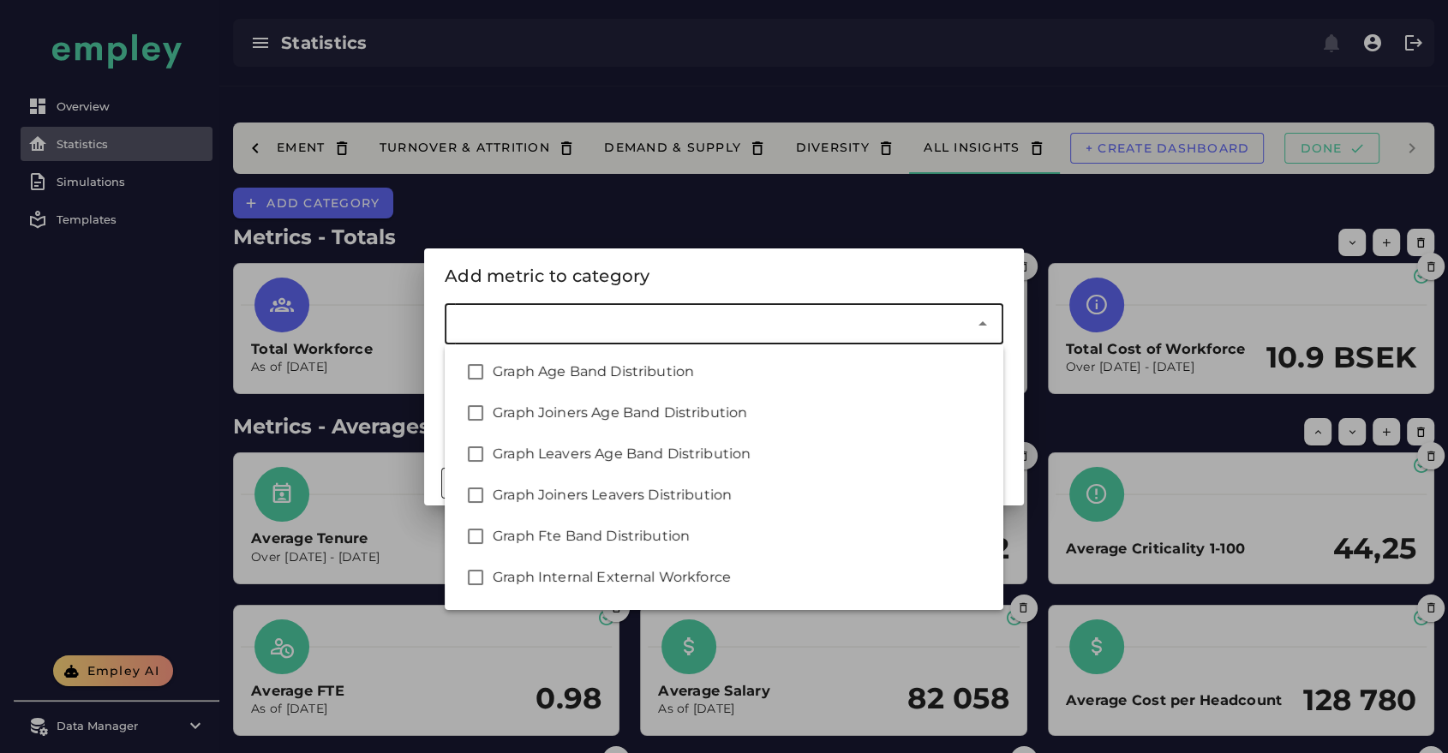
click at [847, 320] on input "Metrics" at bounding box center [711, 324] width 506 height 21
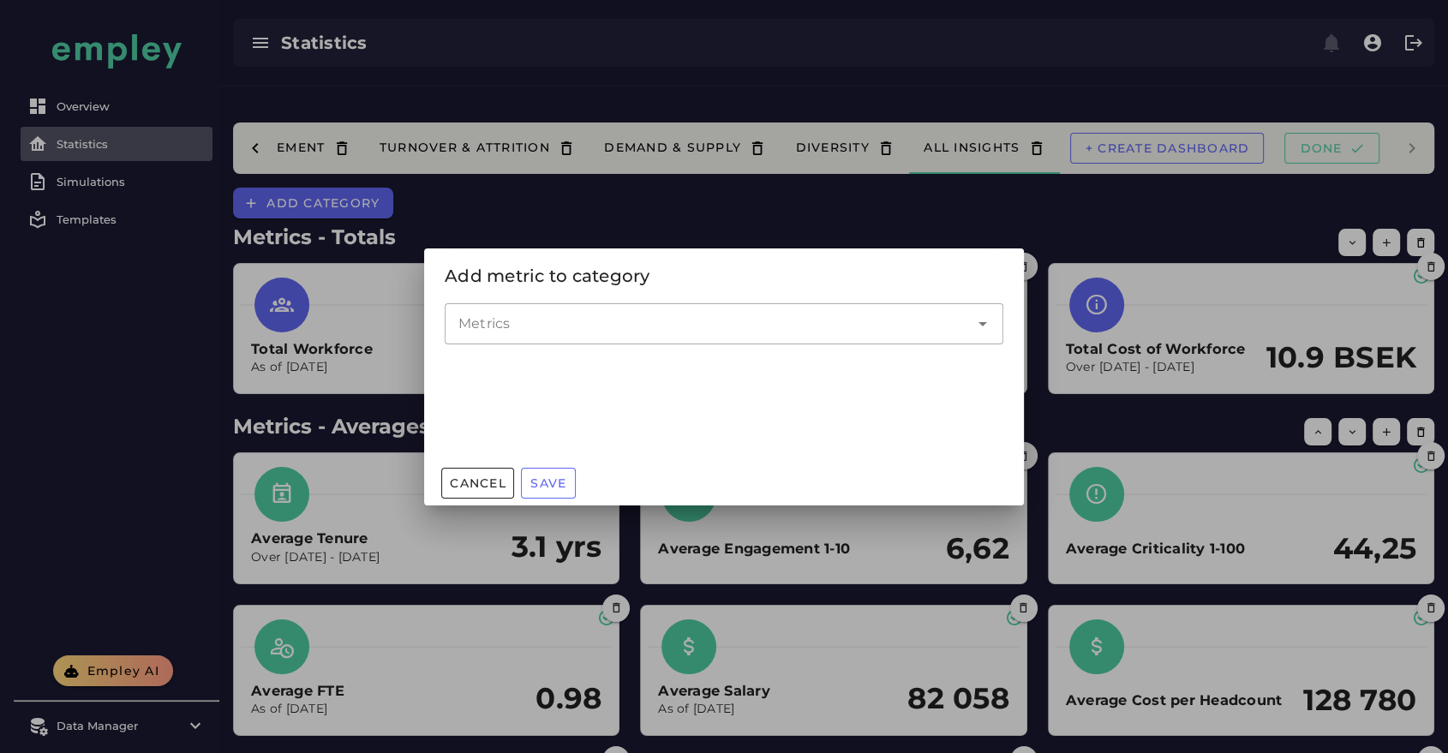
click at [897, 161] on div at bounding box center [724, 376] width 1448 height 753
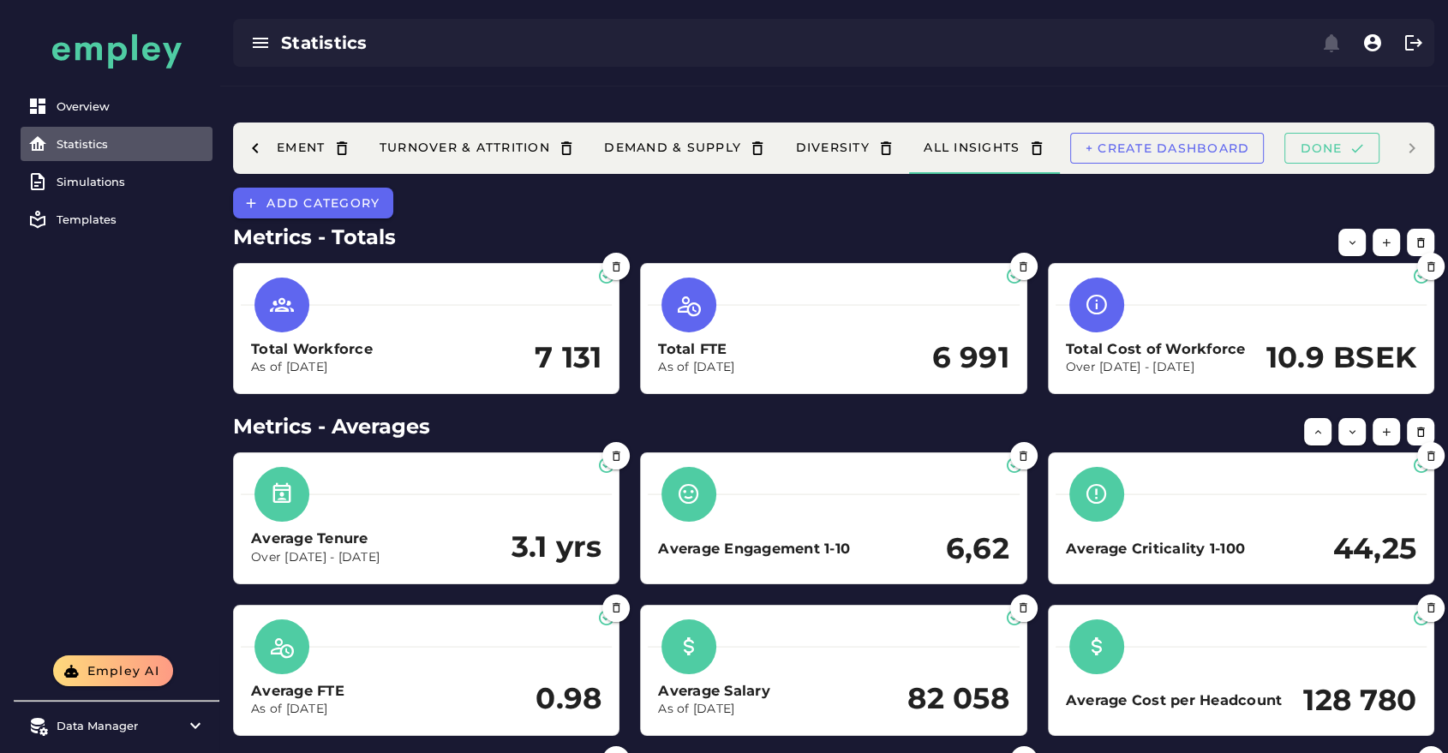
click at [955, 222] on h2 "Metrics - Totals" at bounding box center [833, 237] width 1201 height 31
click at [1333, 141] on span "Done" at bounding box center [1331, 148] width 65 height 15
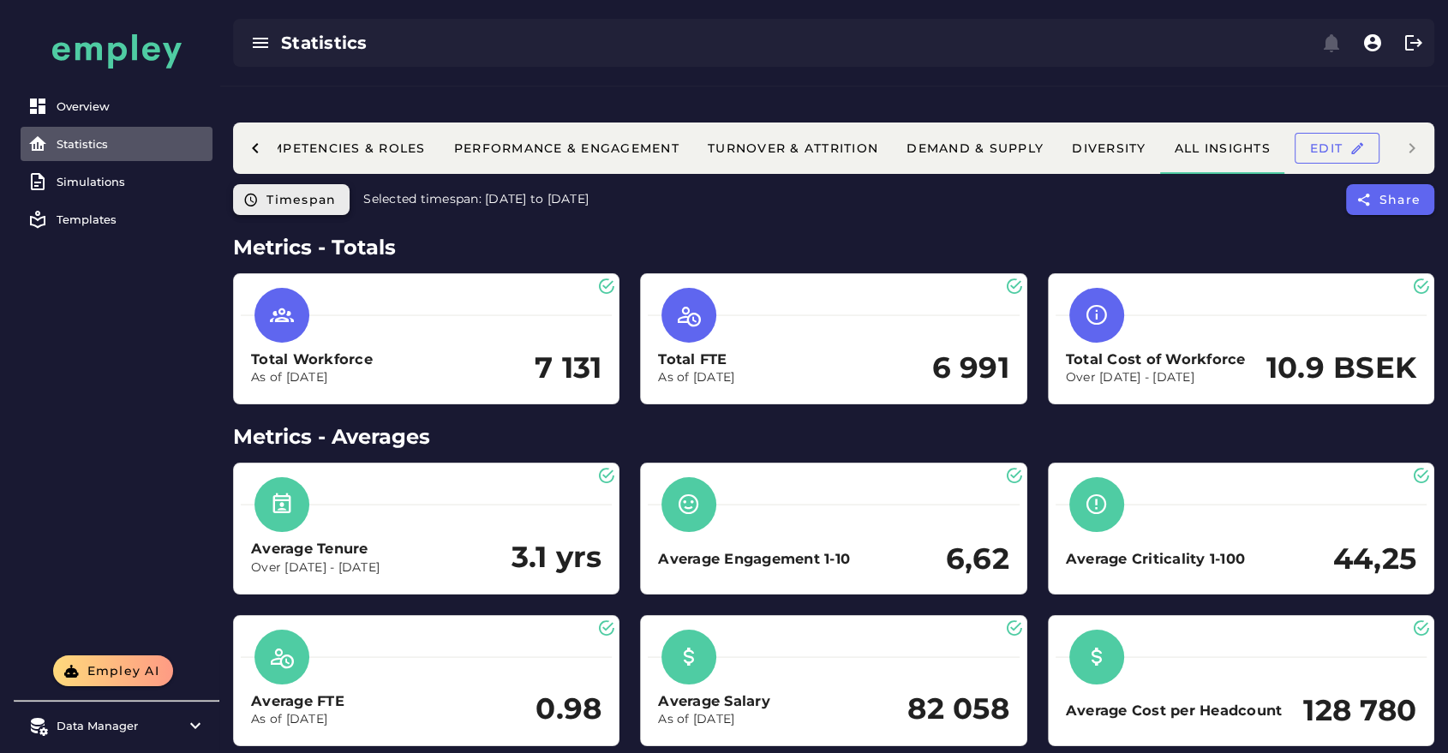
click at [315, 184] on button "Timespan" at bounding box center [291, 199] width 117 height 31
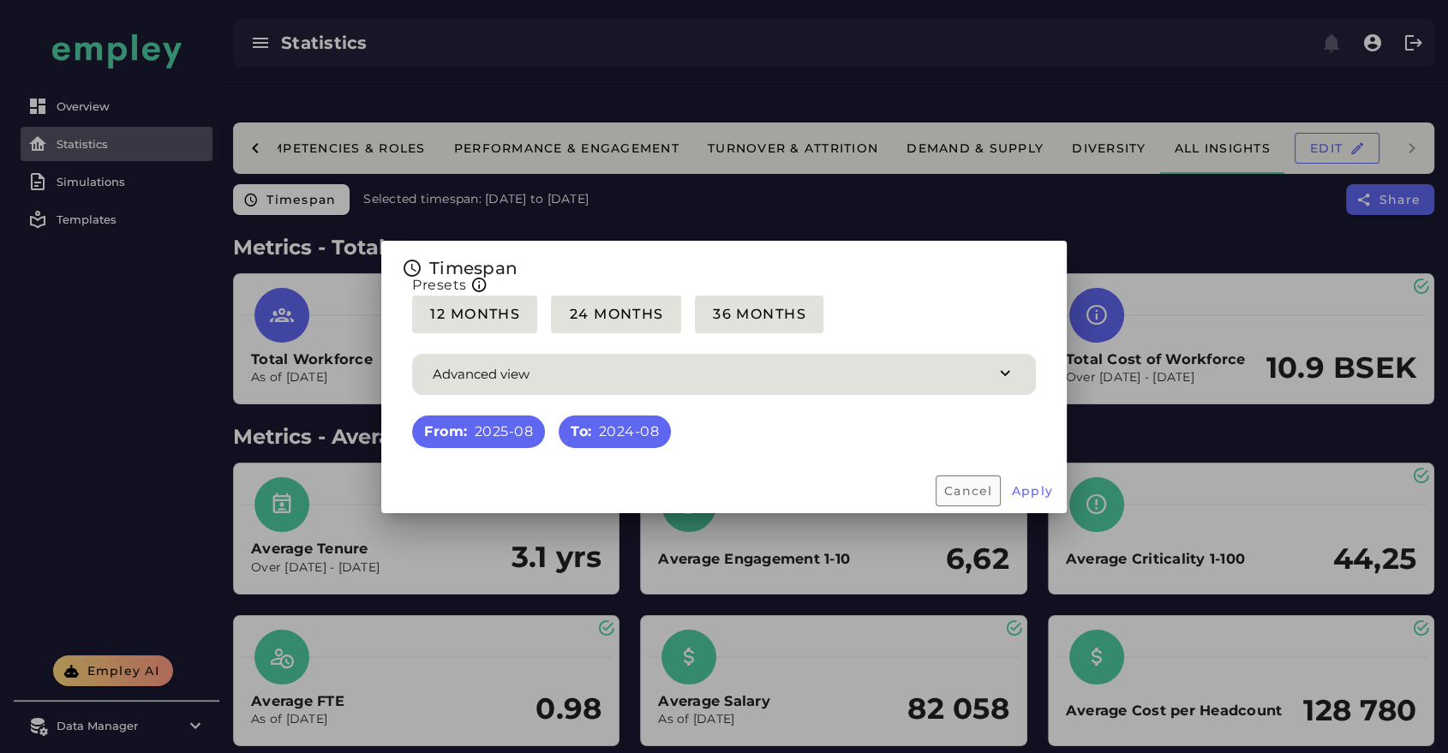
click at [975, 487] on span "Cancel" at bounding box center [968, 490] width 50 height 15
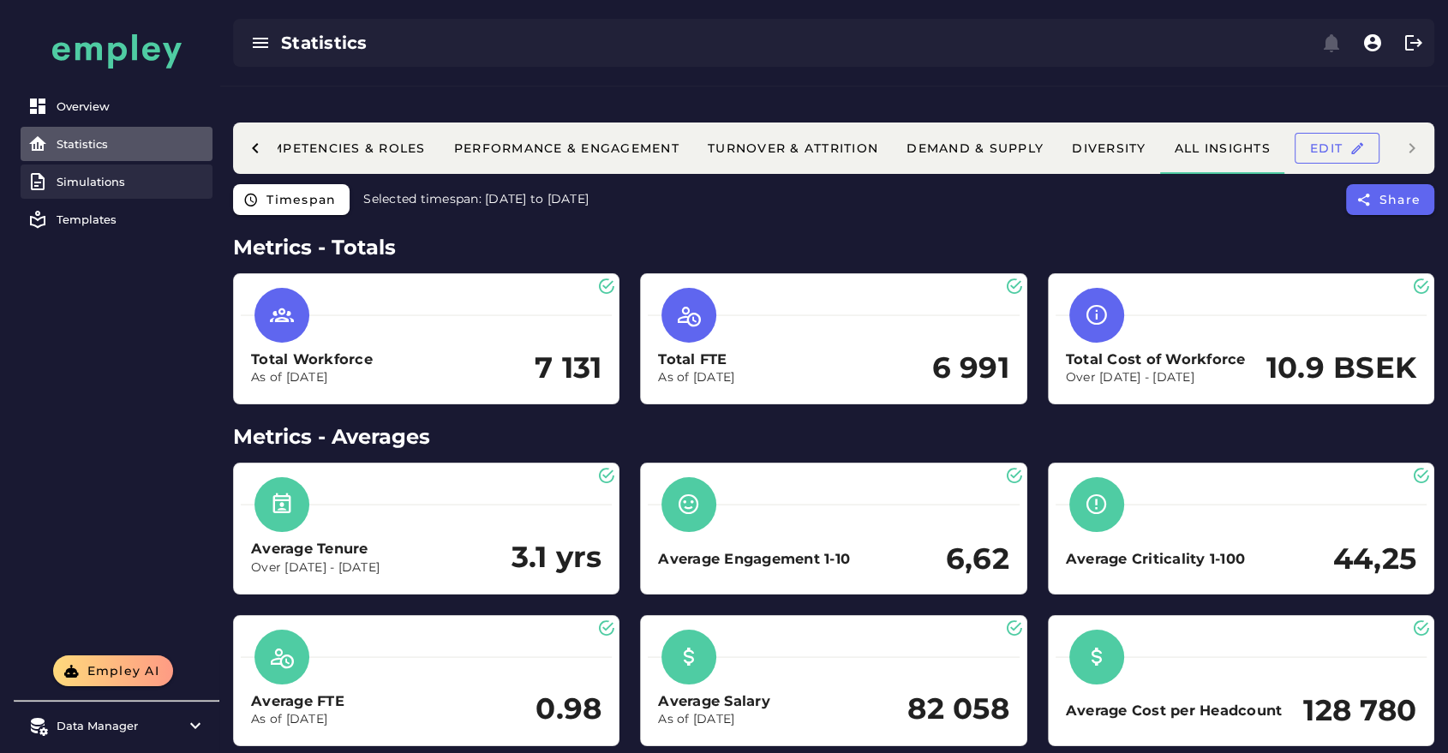
click at [87, 190] on link "Simulations" at bounding box center [117, 182] width 192 height 34
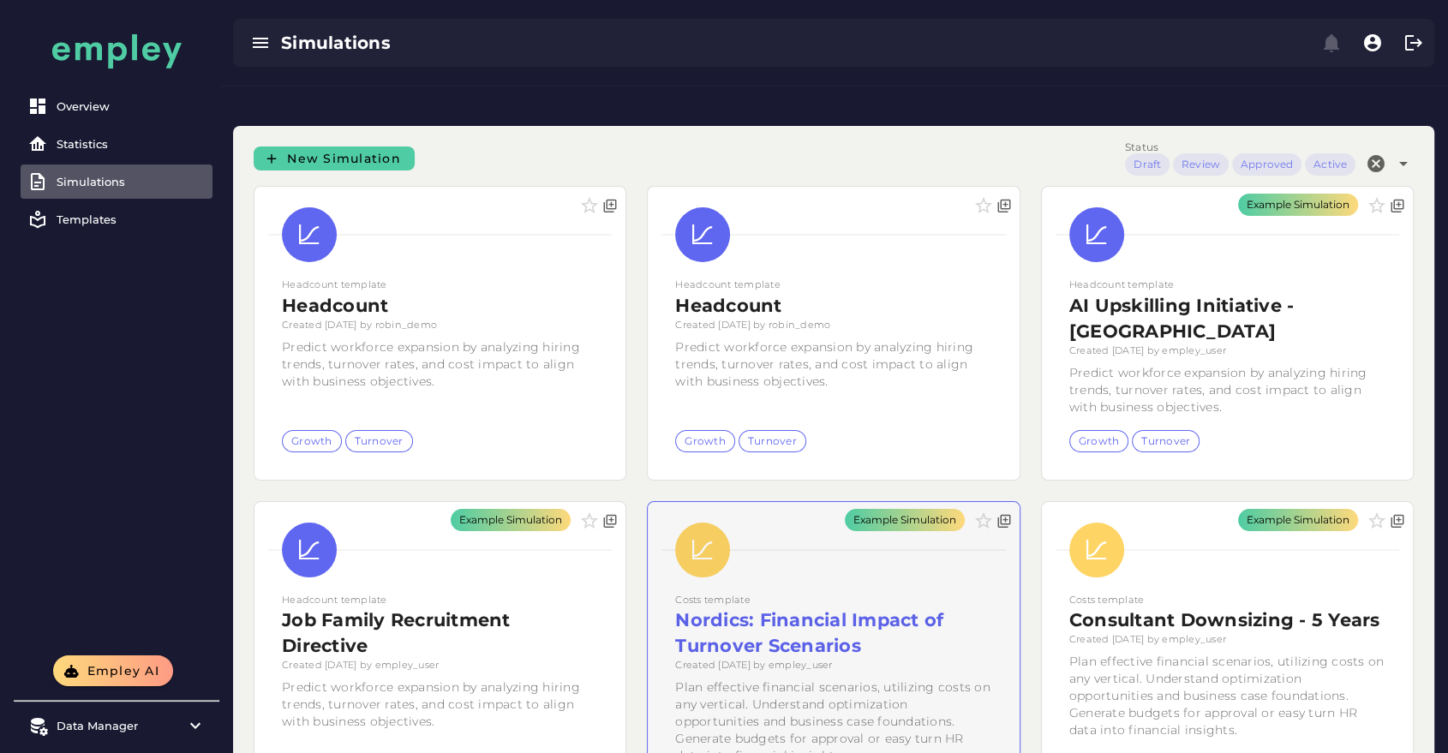
click at [858, 520] on div "Example Simulation" at bounding box center [833, 665] width 371 height 326
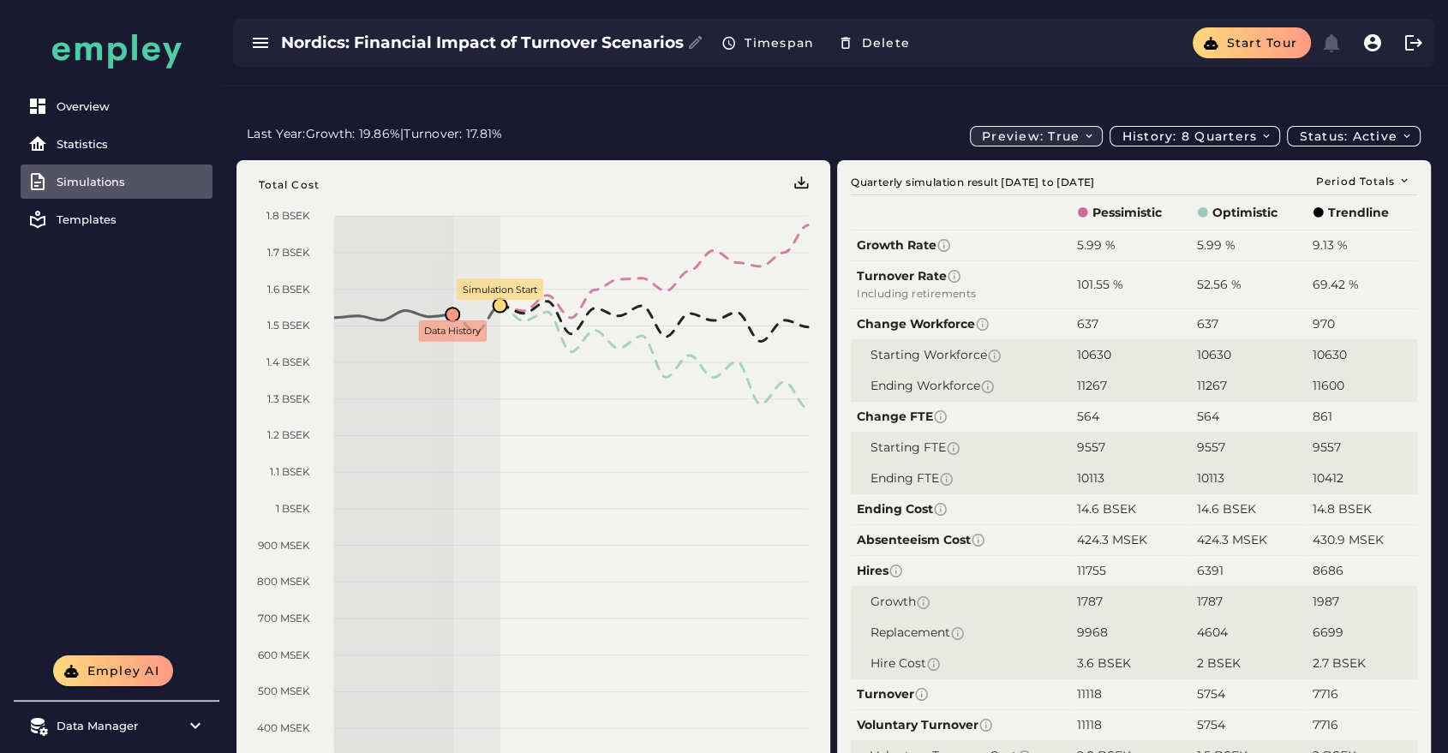
click at [1046, 129] on span "Preview: true" at bounding box center [1038, 136] width 115 height 15
click at [45, 411] on div "Overview Statistics Simulations Templates" at bounding box center [117, 328] width 206 height 656
click at [130, 172] on link "Simulations" at bounding box center [117, 182] width 192 height 34
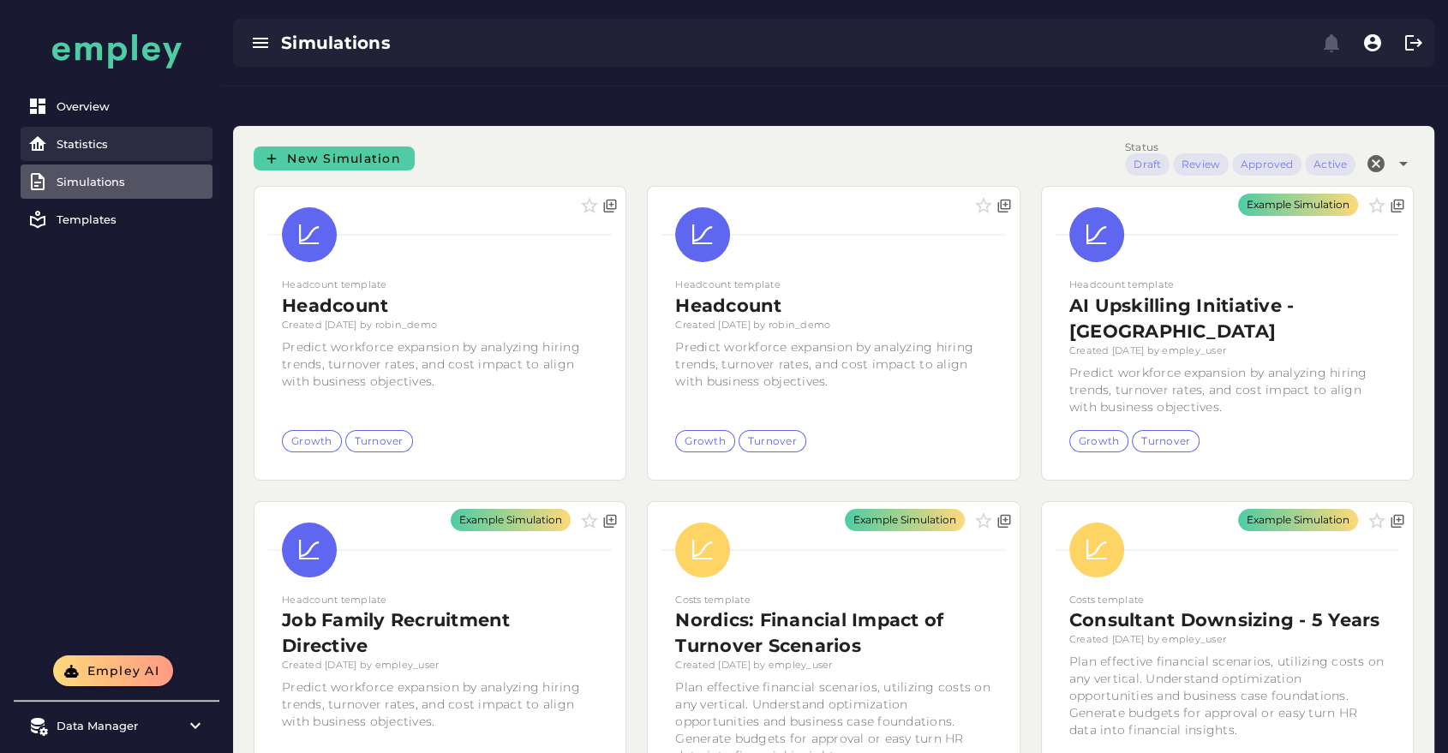
click at [85, 143] on div "Statistics" at bounding box center [131, 144] width 149 height 14
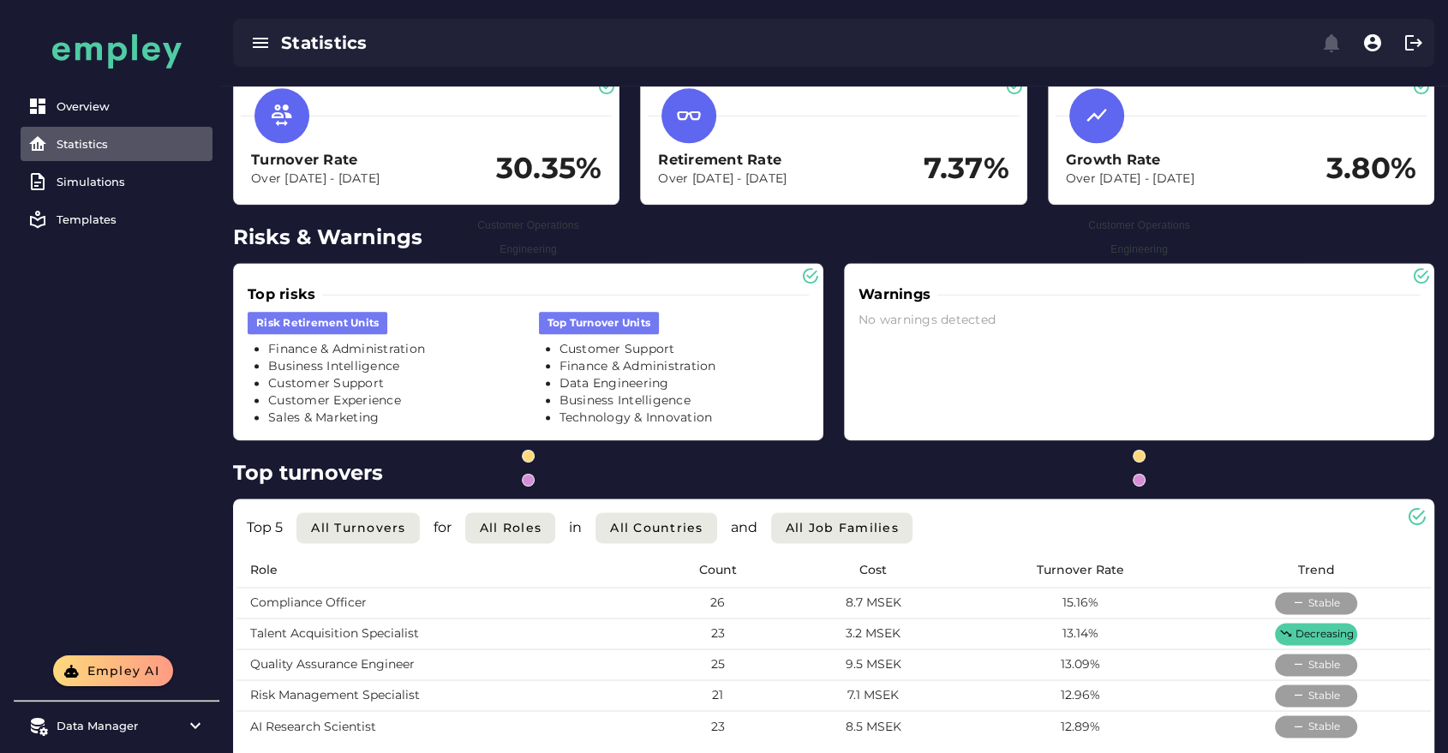
scroll to position [2076, 0]
